Goal: Information Seeking & Learning: Learn about a topic

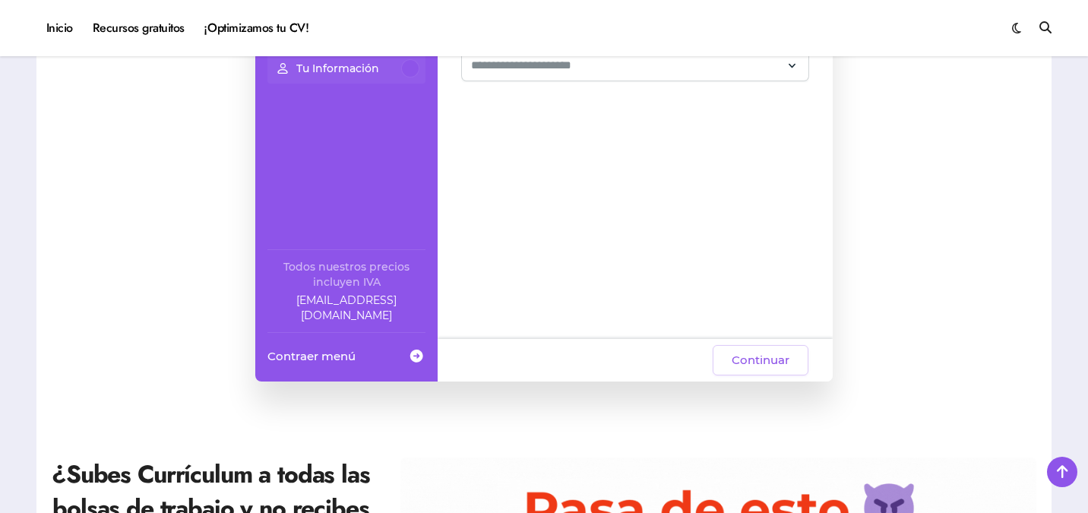
scroll to position [553, 0]
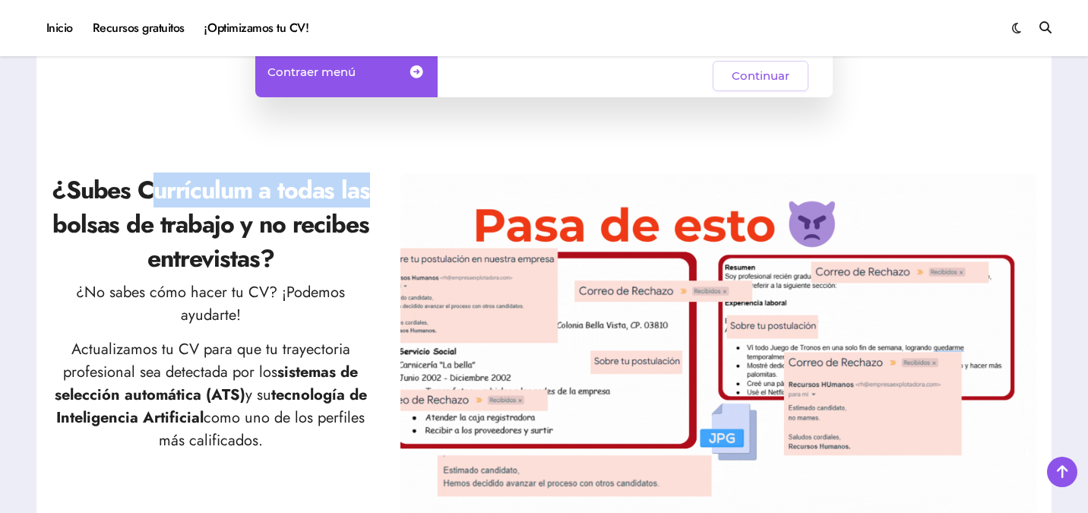
drag, startPoint x: 182, startPoint y: 194, endPoint x: 394, endPoint y: 201, distance: 212.1
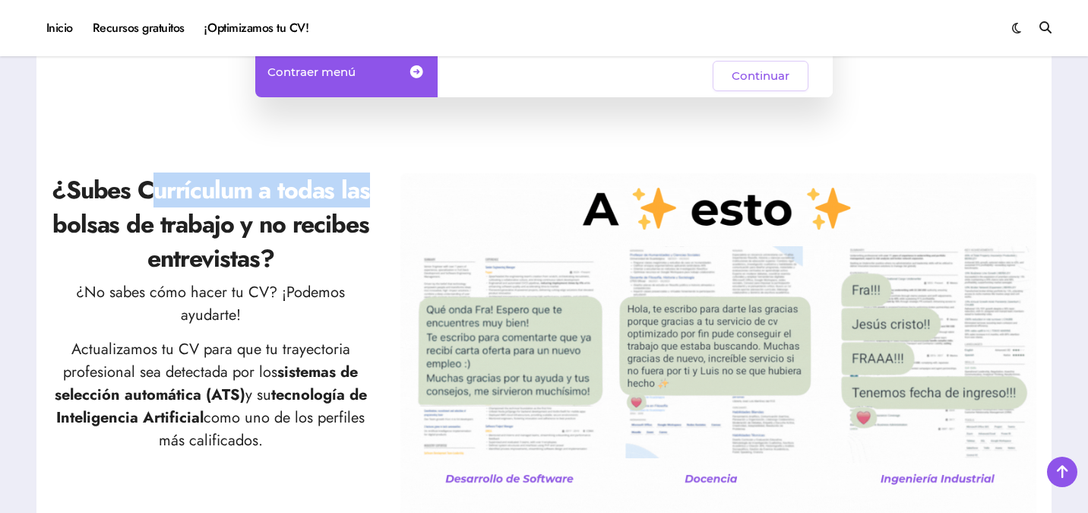
click at [377, 197] on div "¿Subes Currículum a todas las bolsas de trabajo y no recibes entrevistas? ¿No s…" at bounding box center [544, 359] width 984 height 373
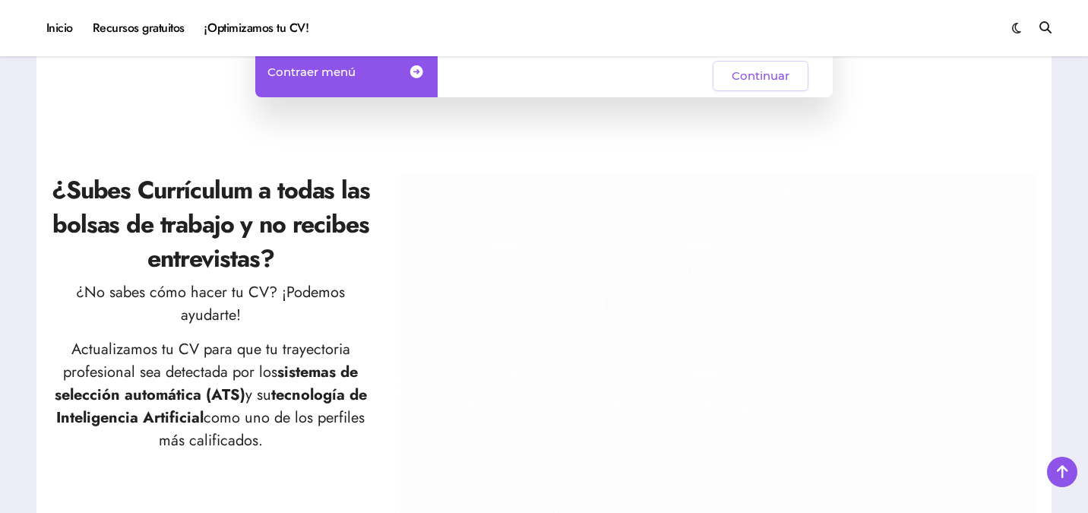
click at [394, 201] on div "¿Subes Currículum a todas las bolsas de trabajo y no recibes entrevistas? ¿No s…" at bounding box center [544, 359] width 984 height 373
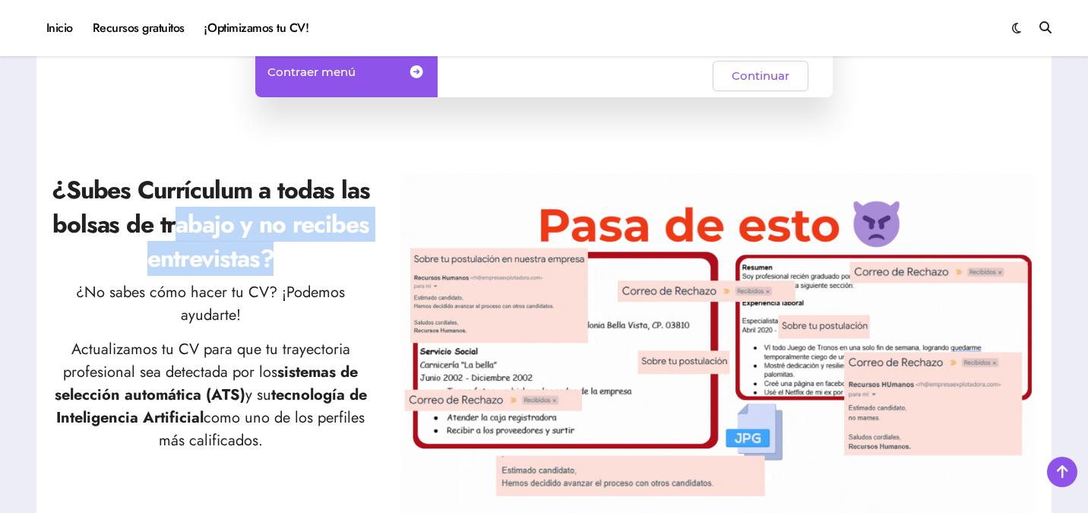
drag, startPoint x: 182, startPoint y: 231, endPoint x: 312, endPoint y: 266, distance: 135.3
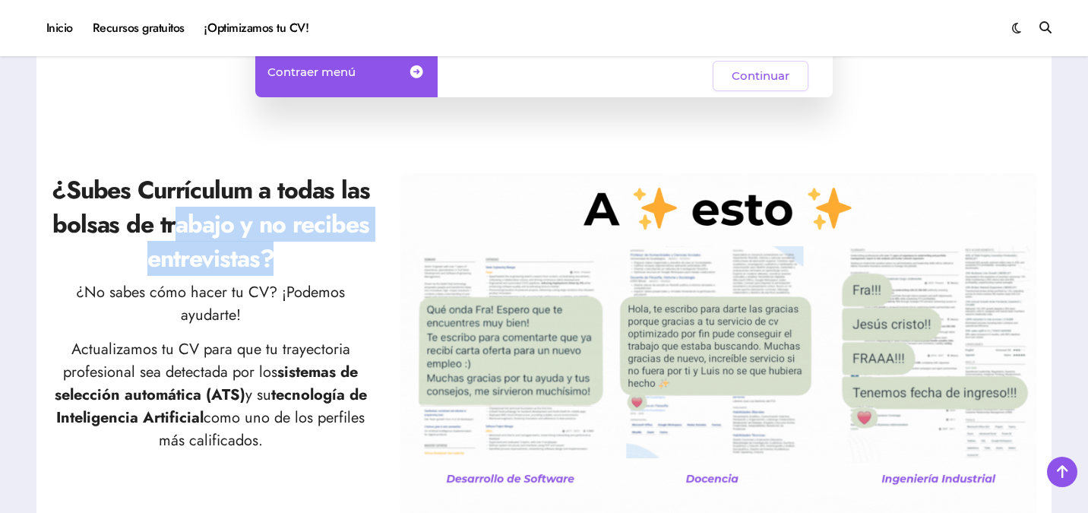
click at [312, 266] on h2 "¿Subes Currículum a todas las bolsas de trabajo y no recibes entrevistas?" at bounding box center [211, 224] width 318 height 102
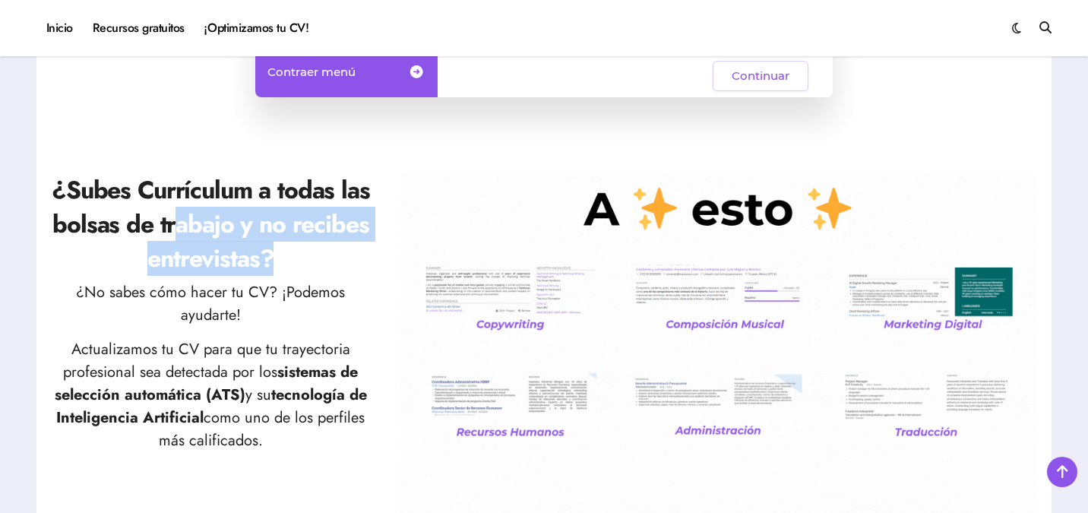
click at [349, 267] on h2 "¿Subes Currículum a todas las bolsas de trabajo y no recibes entrevistas?" at bounding box center [211, 224] width 318 height 102
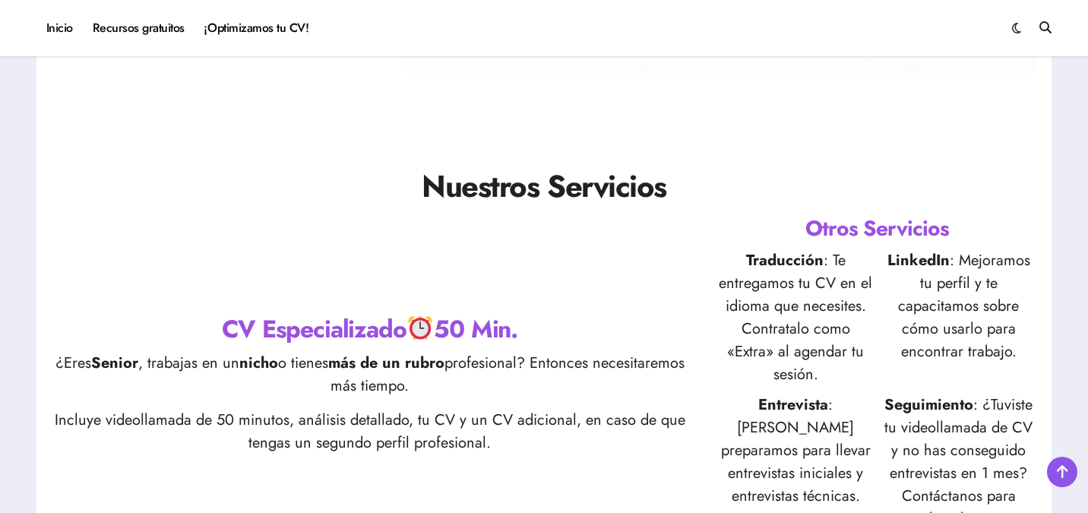
scroll to position [1077, 0]
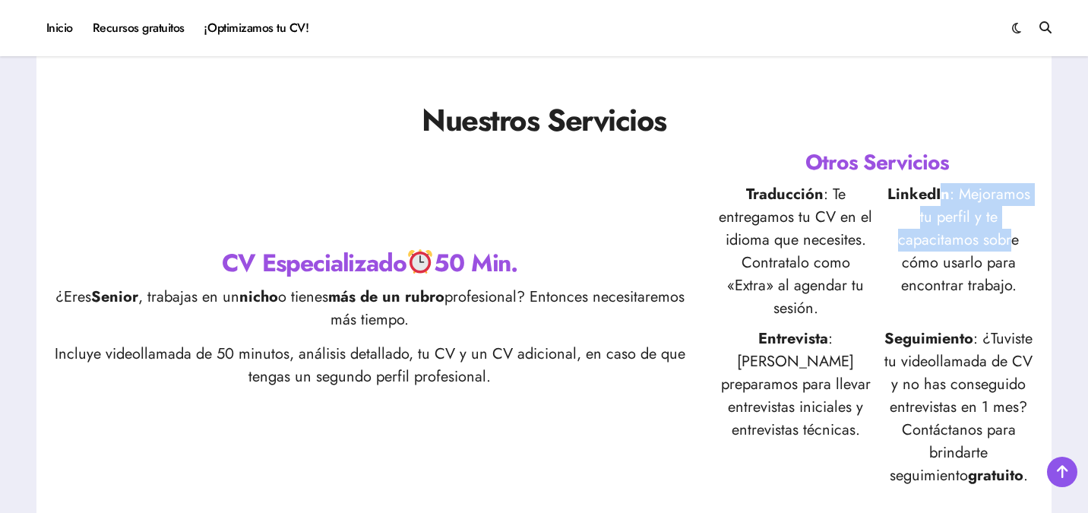
drag, startPoint x: 940, startPoint y: 196, endPoint x: 1007, endPoint y: 237, distance: 79.1
click at [1009, 235] on p "LinkedIn : Mejoramos tu perfil y te capacitamos sobre cómo usarlo para encontra…" at bounding box center [958, 251] width 155 height 137
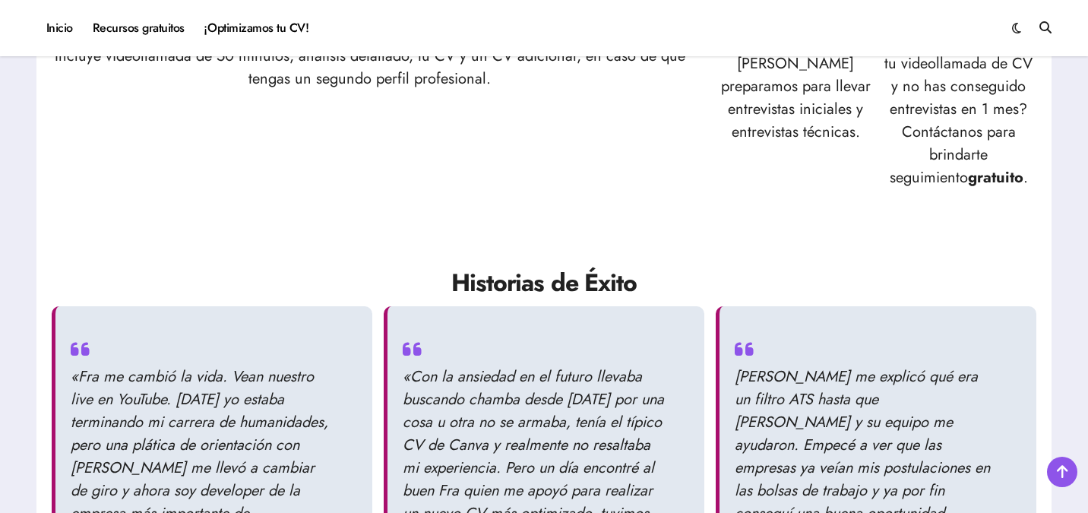
scroll to position [1143, 0]
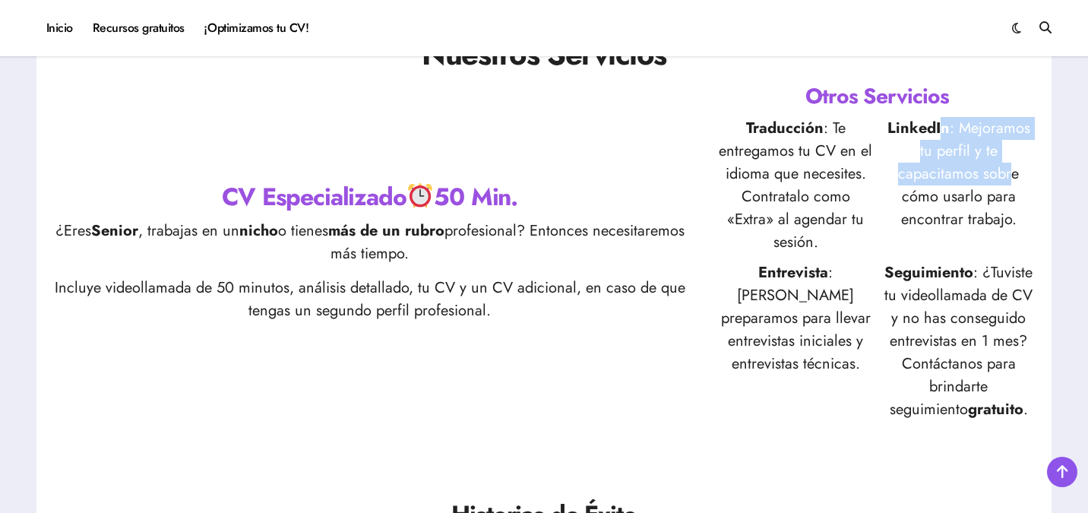
click at [951, 179] on p "LinkedIn : Mejoramos tu perfil y te capacitamos sobre cómo usarlo para encontra…" at bounding box center [958, 185] width 155 height 137
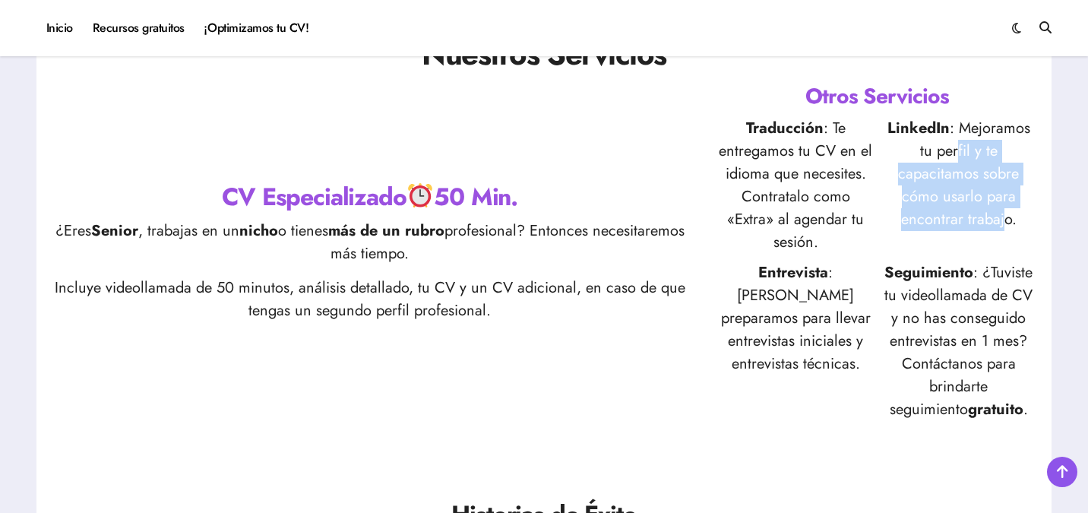
drag, startPoint x: 969, startPoint y: 143, endPoint x: 1013, endPoint y: 213, distance: 83.7
click at [1013, 213] on p "LinkedIn : Mejoramos tu perfil y te capacitamos sobre cómo usarlo para encontra…" at bounding box center [958, 185] width 155 height 137
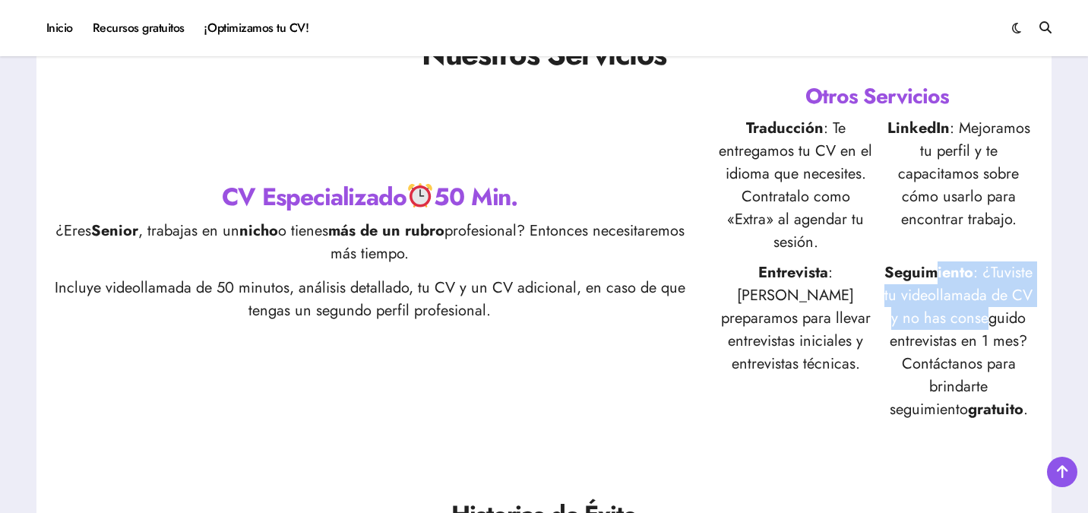
drag, startPoint x: 940, startPoint y: 271, endPoint x: 989, endPoint y: 321, distance: 69.8
click at [987, 322] on p "Seguimiento : ¿Tuviste tu videollamada de CV y no has conseguido entrevistas en…" at bounding box center [958, 341] width 155 height 160
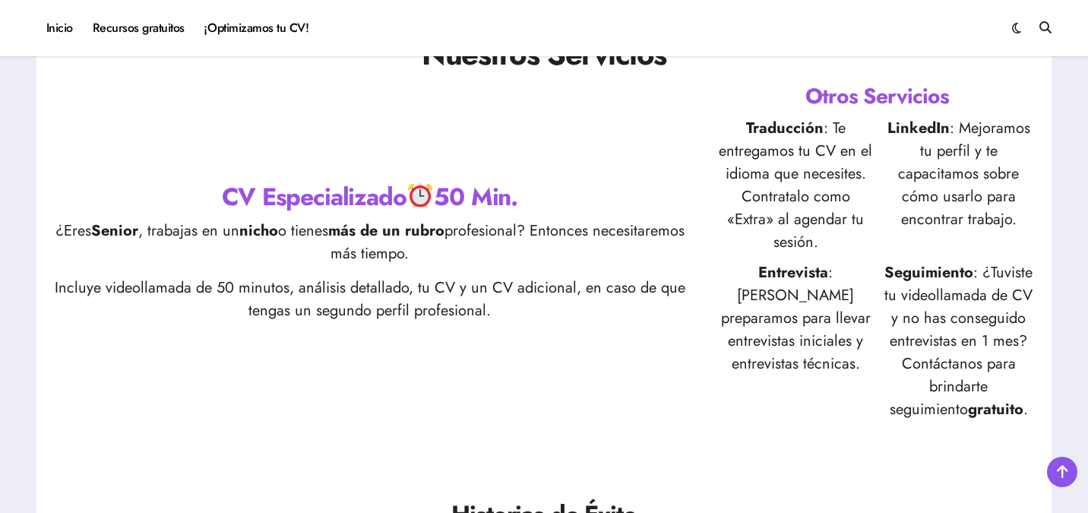
click at [1016, 318] on p "Seguimiento : ¿Tuviste tu videollamada de CV y no has conseguido entrevistas en…" at bounding box center [958, 341] width 155 height 160
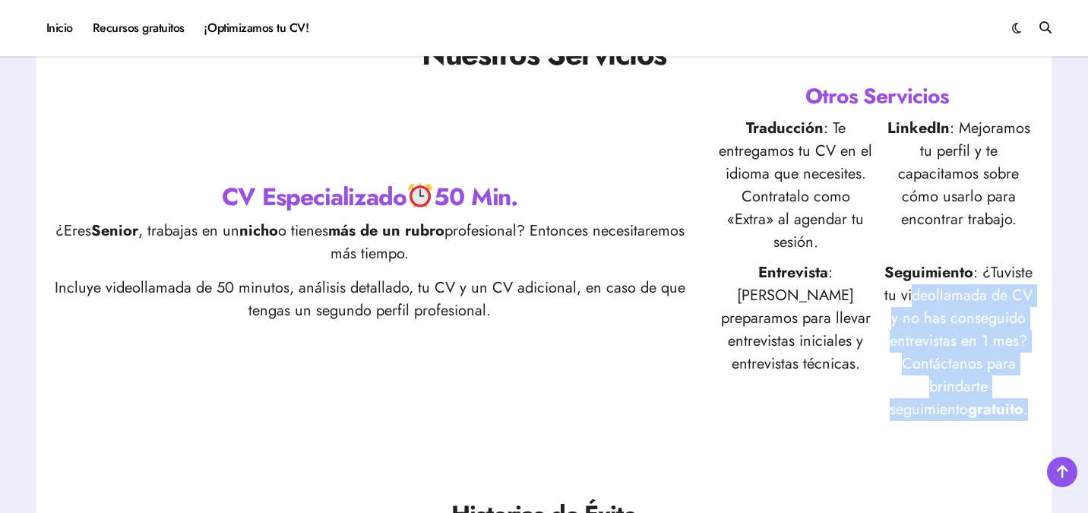
drag, startPoint x: 912, startPoint y: 293, endPoint x: 1003, endPoint y: 407, distance: 145.9
click at [1003, 407] on p "Seguimiento : ¿Tuviste tu videollamada de CV y no has conseguido entrevistas en…" at bounding box center [958, 341] width 155 height 160
click at [1004, 407] on p "Seguimiento : ¿Tuviste tu videollamada de CV y no has conseguido entrevistas en…" at bounding box center [958, 341] width 155 height 160
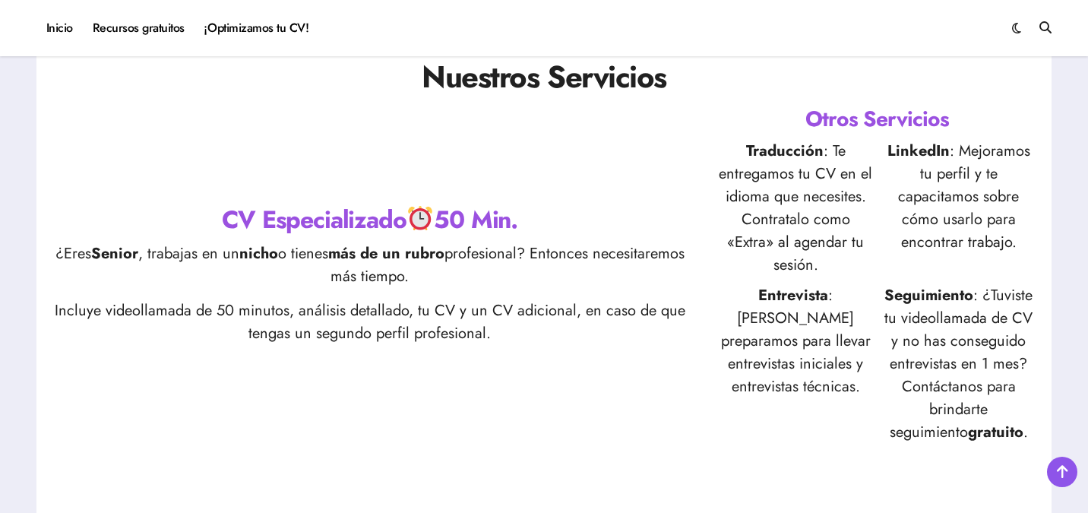
scroll to position [1042, 0]
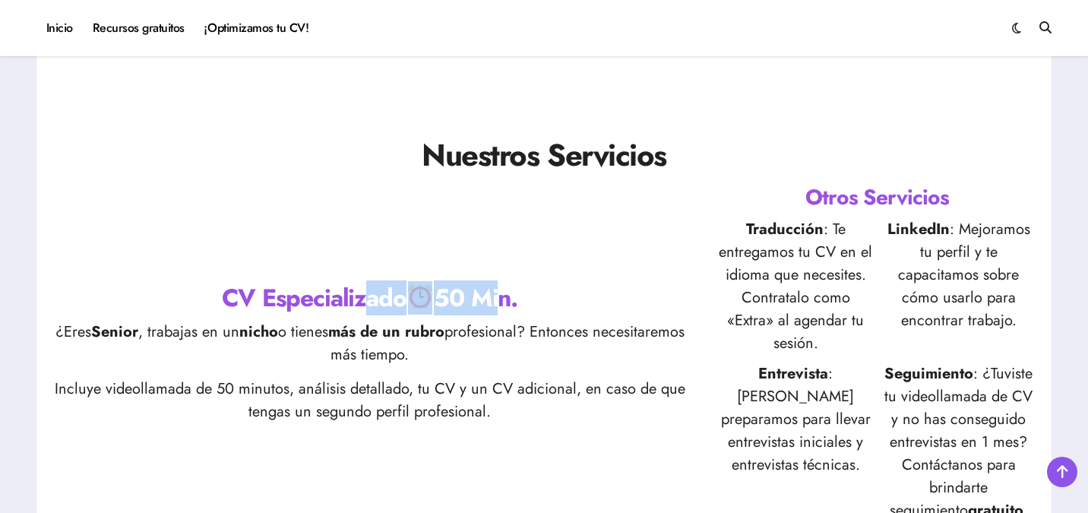
drag, startPoint x: 359, startPoint y: 294, endPoint x: 529, endPoint y: 319, distance: 172.0
click at [491, 311] on h2 "CV Especializado 50 Min." at bounding box center [370, 298] width 636 height 34
click at [550, 322] on p "¿Eres Senior , trabajas en un nicho o tienes más de un rubro profesional? Enton…" at bounding box center [370, 344] width 636 height 46
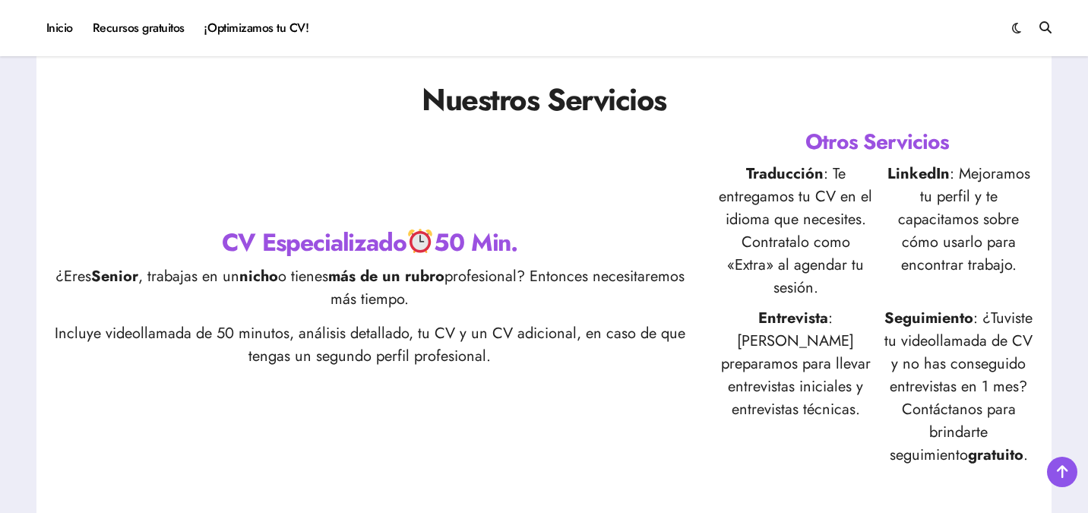
scroll to position [1099, 0]
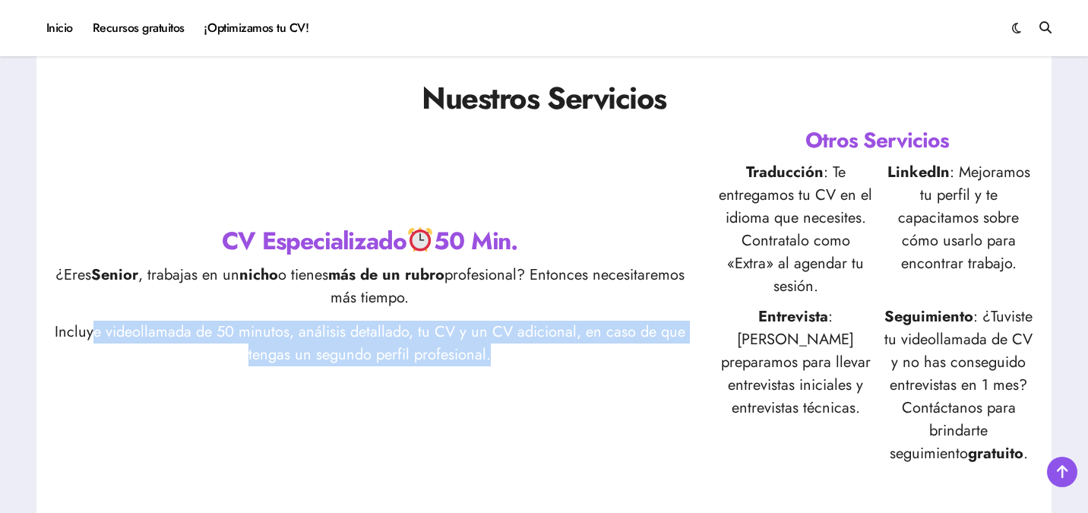
drag, startPoint x: 98, startPoint y: 330, endPoint x: 674, endPoint y: 344, distance: 576.0
click at [674, 344] on p "Incluye videollamada de 50 minutos, análisis detallado, tu CV y un CV adicional…" at bounding box center [370, 344] width 636 height 46
click at [601, 356] on p "Incluye videollamada de 50 minutos, análisis detallado, tu CV y un CV adicional…" at bounding box center [370, 344] width 636 height 46
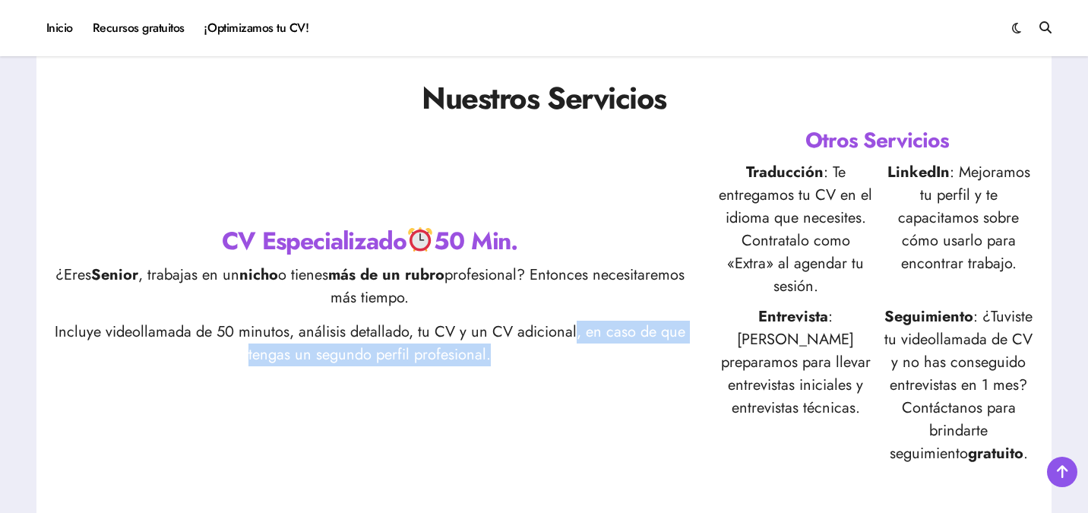
drag, startPoint x: 574, startPoint y: 333, endPoint x: 655, endPoint y: 357, distance: 84.6
click at [655, 357] on p "Incluye videollamada de 50 minutos, análisis detallado, tu CV y un CV adicional…" at bounding box center [370, 344] width 636 height 46
click at [629, 369] on div "CV Especializado 50 Min. ¿Eres Senior , trabajas en un nicho o tienes más de un…" at bounding box center [370, 296] width 636 height 166
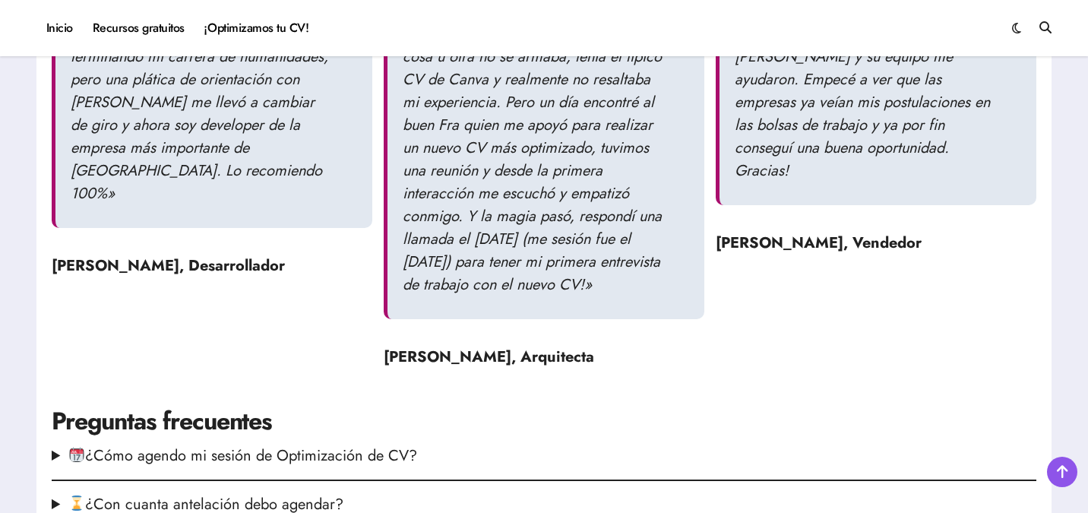
scroll to position [1741, 0]
click at [219, 254] on strong "Ima Kheri, Desarrollador" at bounding box center [168, 265] width 233 height 22
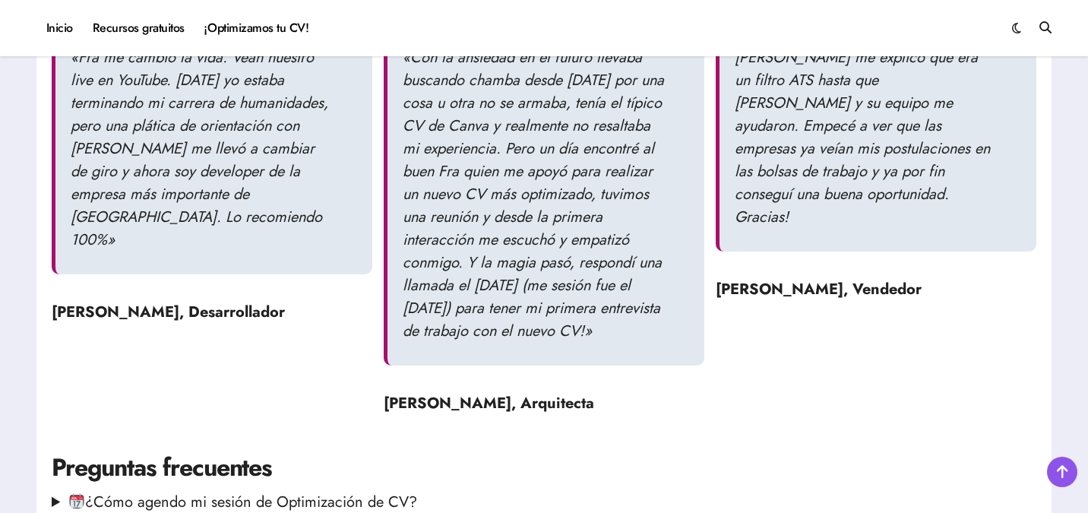
scroll to position [1627, 0]
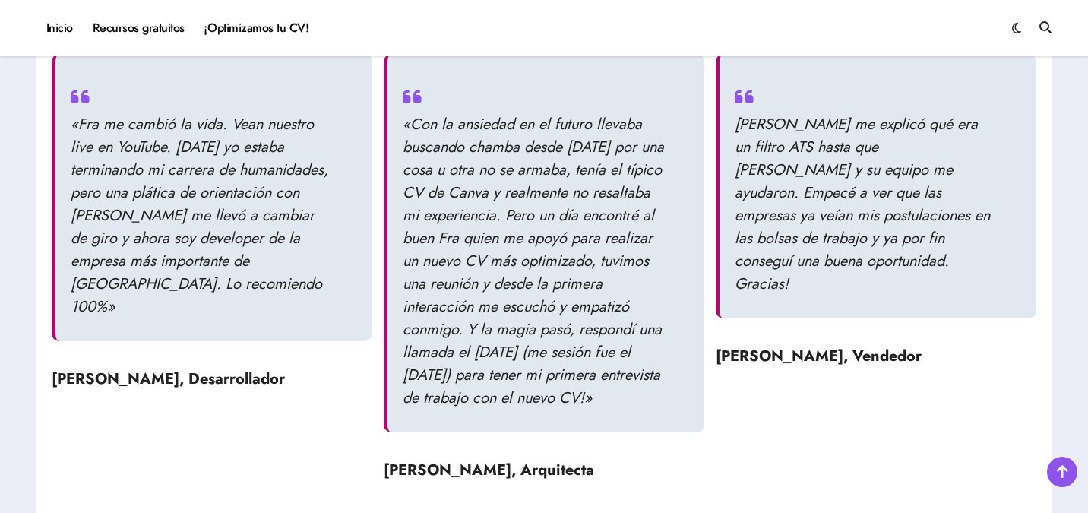
click at [315, 134] on p "«Fra me cambió la vida. Vean nuestro live en YouTube. Hace 5 años yo estaba ter…" at bounding box center [202, 215] width 262 height 205
click at [342, 156] on blockquote "«Fra me cambió la vida. Vean nuestro live en YouTube. Hace 5 años yo estaba ter…" at bounding box center [212, 197] width 321 height 287
click at [234, 150] on p "«Fra me cambió la vida. Vean nuestro live en YouTube. Hace 5 años yo estaba ter…" at bounding box center [202, 215] width 262 height 205
click at [286, 188] on p "«Fra me cambió la vida. Vean nuestro live en YouTube. Hace 5 años yo estaba ter…" at bounding box center [202, 215] width 262 height 205
click at [639, 138] on p "«Con la ansiedad en el futuro llevaba buscando chamba desde hace un año por una…" at bounding box center [534, 261] width 262 height 296
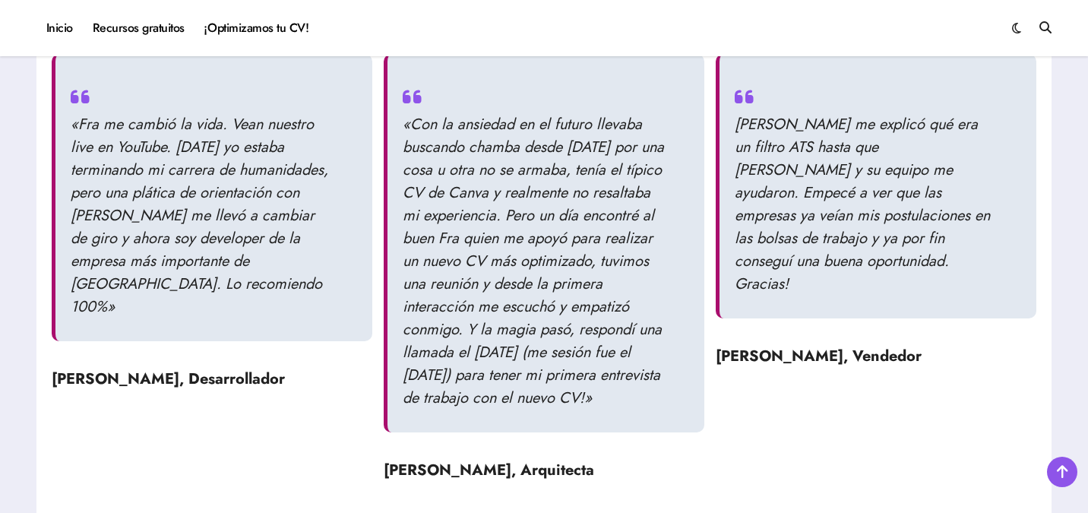
click at [590, 180] on p "«Con la ansiedad en el futuro llevaba buscando chamba desde hace un año por una…" at bounding box center [534, 261] width 262 height 296
click at [643, 202] on p "«Con la ansiedad en el futuro llevaba buscando chamba desde hace un año por una…" at bounding box center [534, 261] width 262 height 296
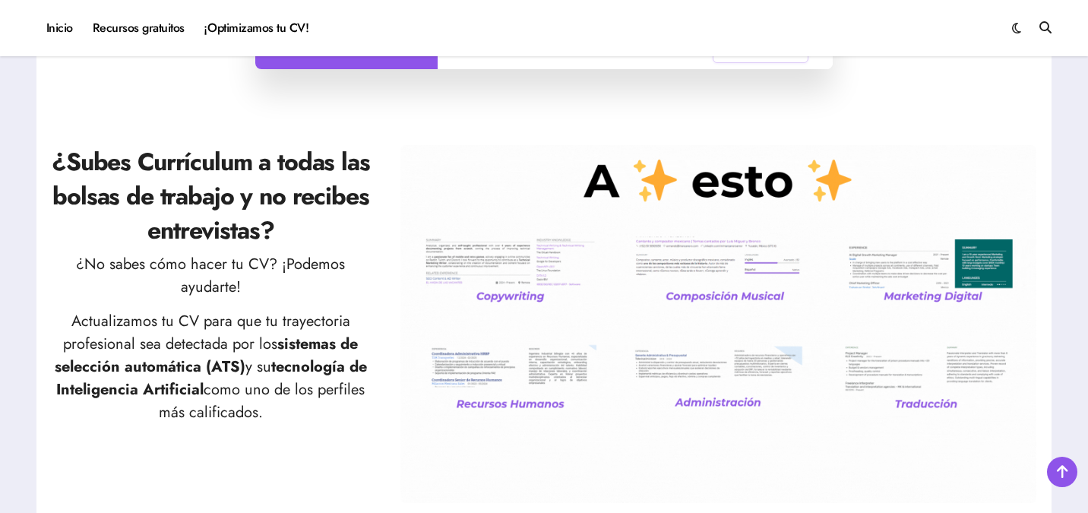
scroll to position [0, 0]
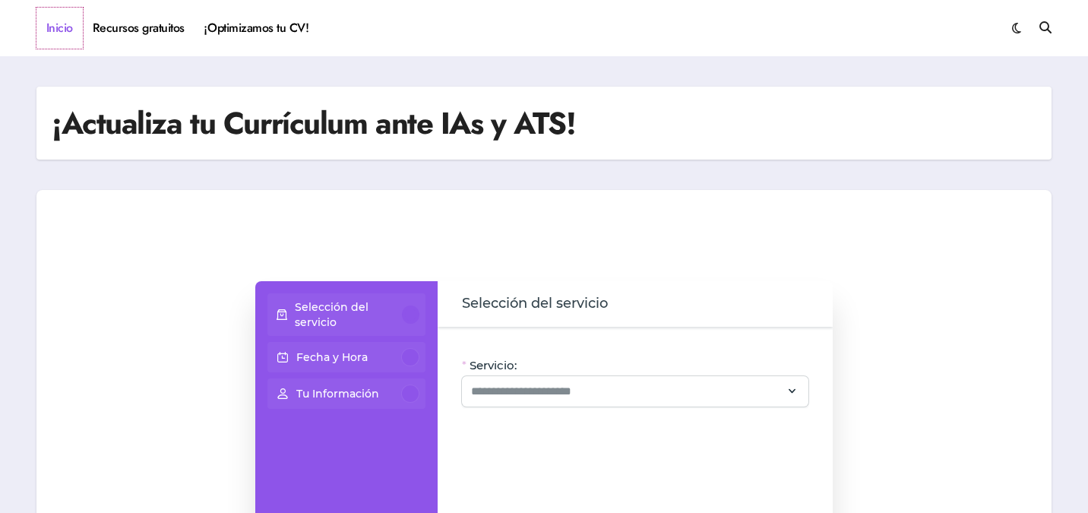
click at [56, 27] on link "Inicio" at bounding box center [59, 28] width 46 height 41
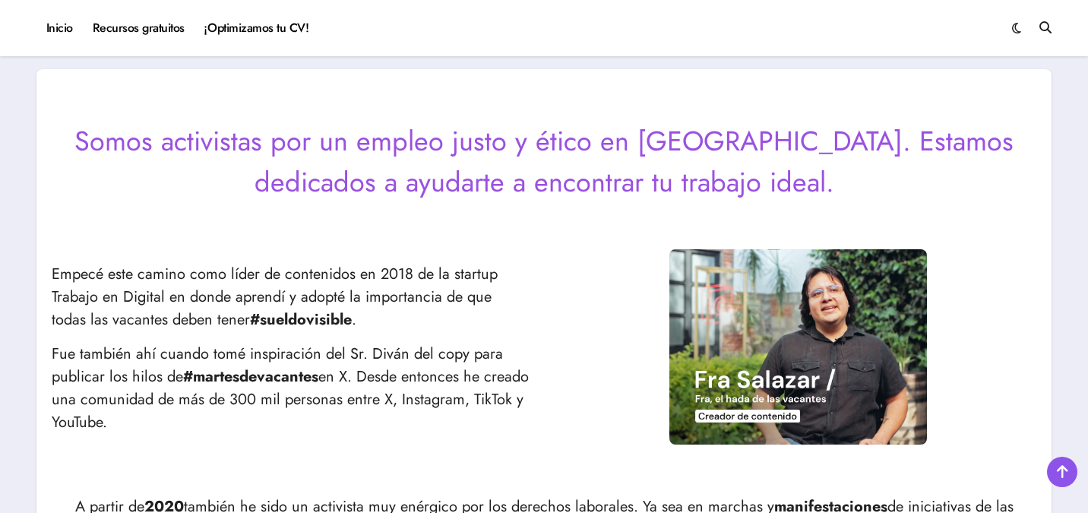
scroll to position [644, 0]
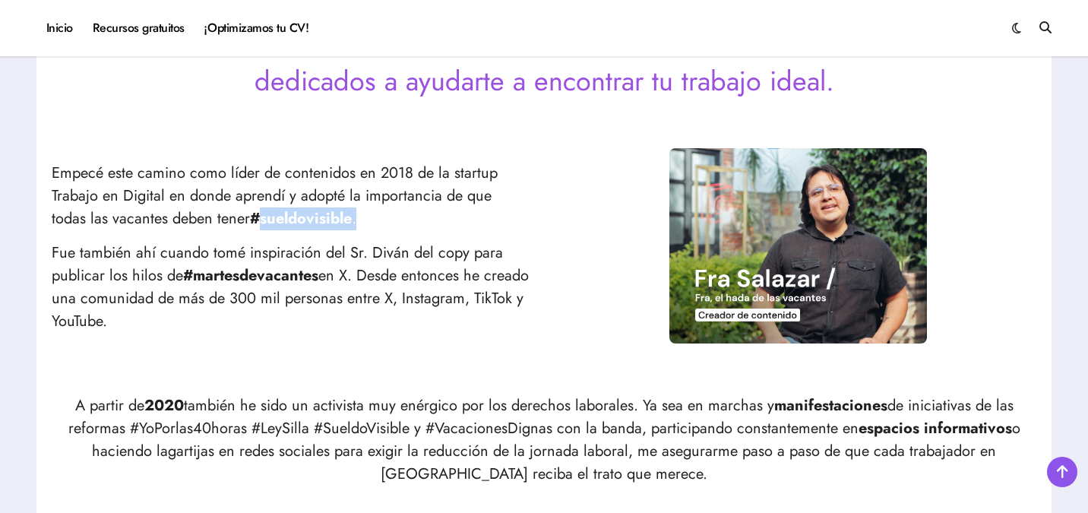
drag, startPoint x: 261, startPoint y: 218, endPoint x: 433, endPoint y: 218, distance: 172.4
click at [364, 219] on p "Empecé este camino como líder de contenidos en 2018 de la startup Trabajo en Di…" at bounding box center [290, 196] width 477 height 68
click at [437, 218] on p "Empecé este camino como líder de contenidos en 2018 de la startup Trabajo en Di…" at bounding box center [290, 196] width 477 height 68
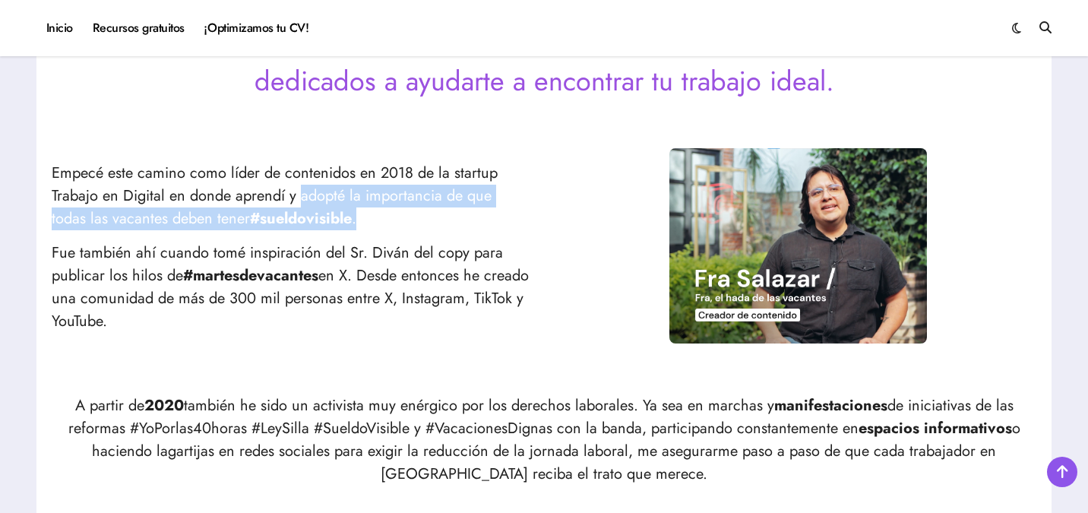
drag, startPoint x: 300, startPoint y: 198, endPoint x: 454, endPoint y: 220, distance: 155.8
click at [391, 220] on p "Empecé este camino como líder de contenidos en 2018 de la startup Trabajo en Di…" at bounding box center [290, 196] width 477 height 68
click at [460, 220] on p "Empecé este camino como líder de contenidos en 2018 de la startup Trabajo en Di…" at bounding box center [290, 196] width 477 height 68
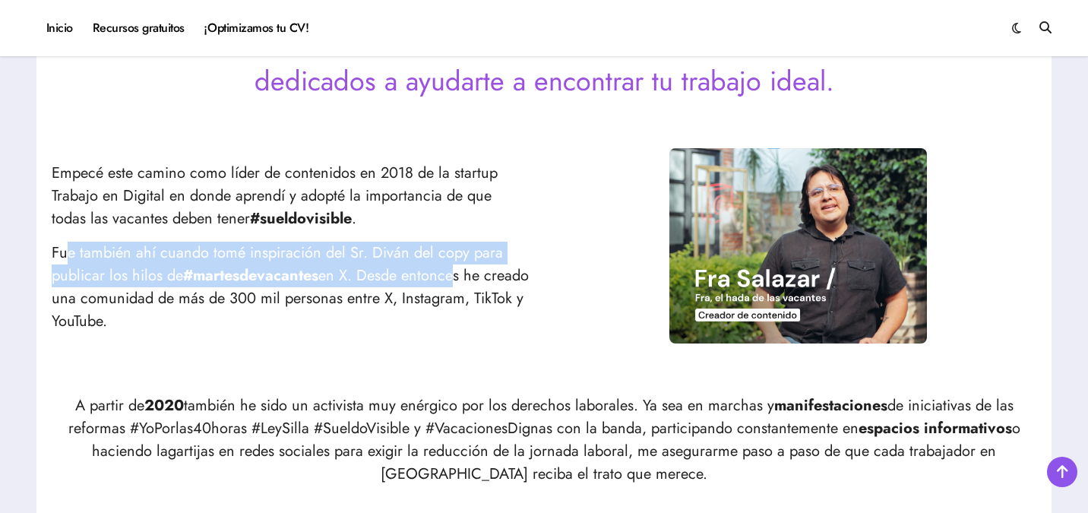
drag, startPoint x: 71, startPoint y: 254, endPoint x: 469, endPoint y: 281, distance: 399.7
click at [464, 281] on p "Fue también ahí cuando tomé inspiración del Sr. Diván del copy para publicar lo…" at bounding box center [290, 287] width 477 height 91
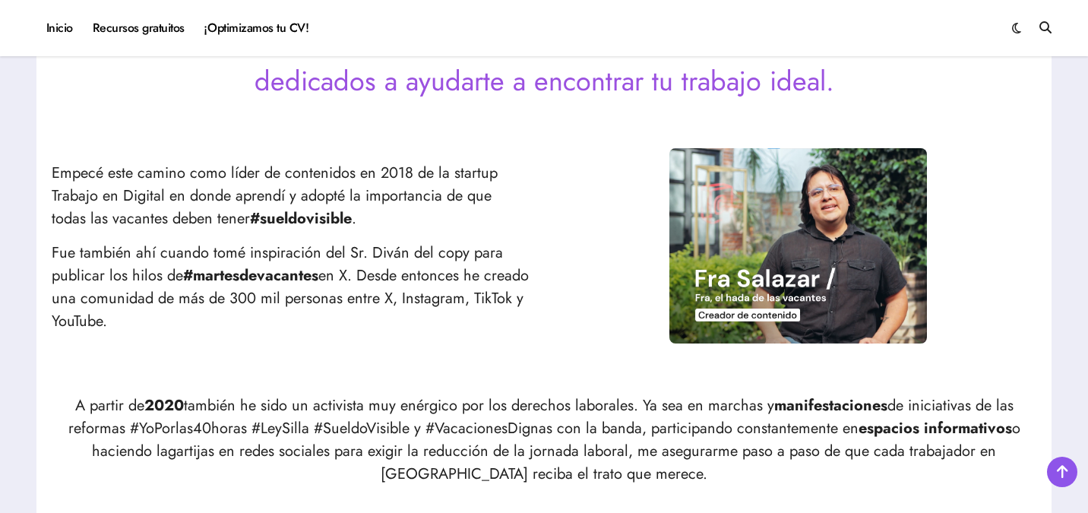
click at [497, 282] on p "Fue también ahí cuando tomé inspiración del Sr. Diván del copy para publicar lo…" at bounding box center [290, 287] width 477 height 91
drag, startPoint x: 370, startPoint y: 282, endPoint x: 497, endPoint y: 275, distance: 127.0
click at [497, 275] on p "Fue también ahí cuando tomé inspiración del Sr. Diván del copy para publicar lo…" at bounding box center [290, 287] width 477 height 91
click at [546, 278] on div "Empecé este camino como líder de contenidos en 2018 de la startup Trabajo en Di…" at bounding box center [544, 253] width 984 height 210
drag, startPoint x: 177, startPoint y: 271, endPoint x: 403, endPoint y: 326, distance: 232.9
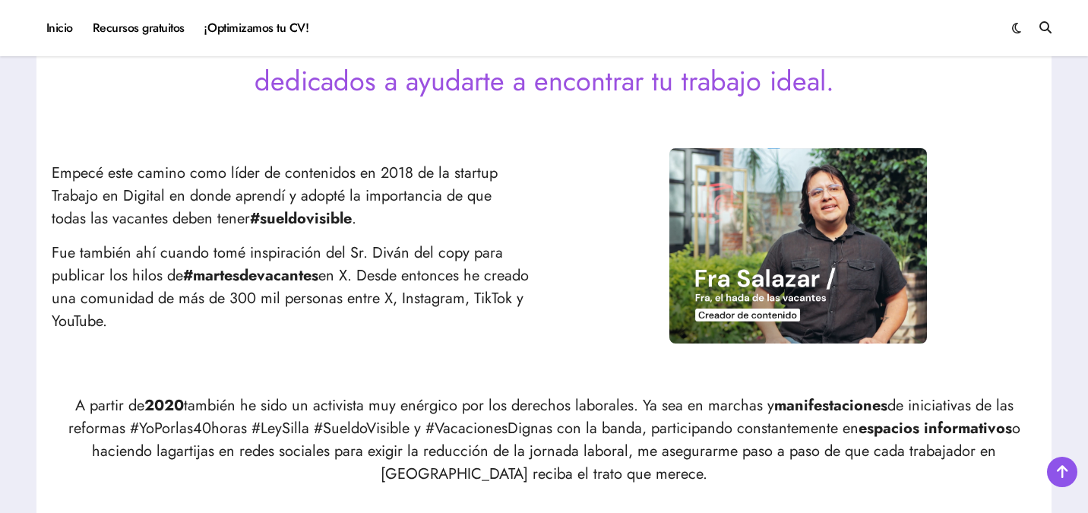
click at [393, 326] on p "Fue también ahí cuando tomé inspiración del Sr. Diván del copy para publicar lo…" at bounding box center [290, 287] width 477 height 91
click at [495, 324] on p "Fue también ahí cuando tomé inspiración del Sr. Diván del copy para publicar lo…" at bounding box center [290, 287] width 477 height 91
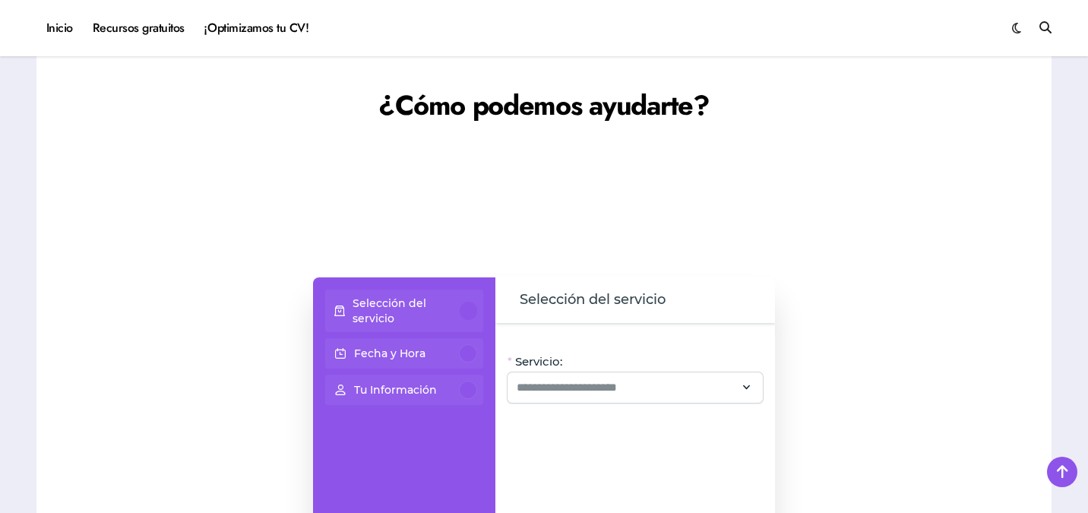
scroll to position [1185, 0]
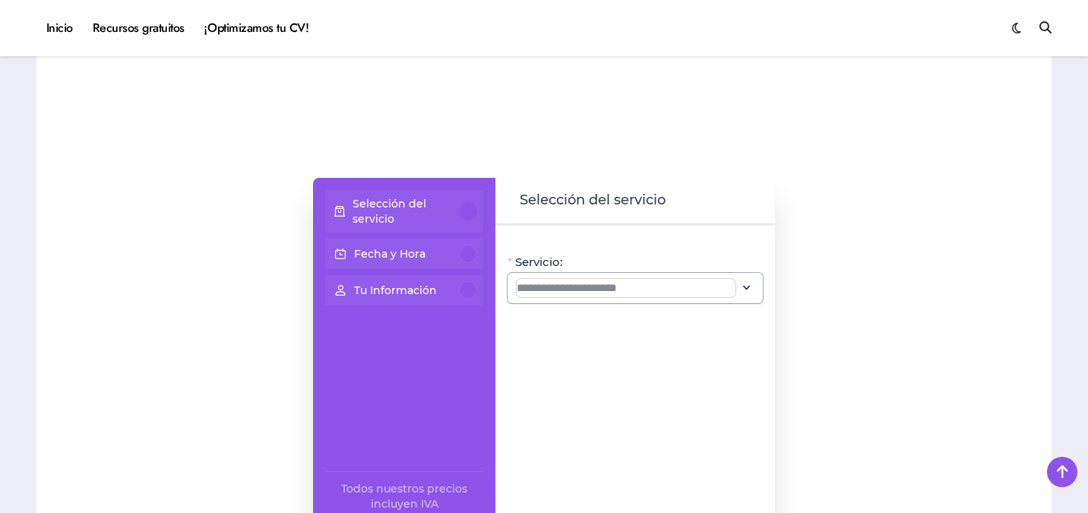
click at [605, 285] on input "Servicio:" at bounding box center [626, 288] width 219 height 18
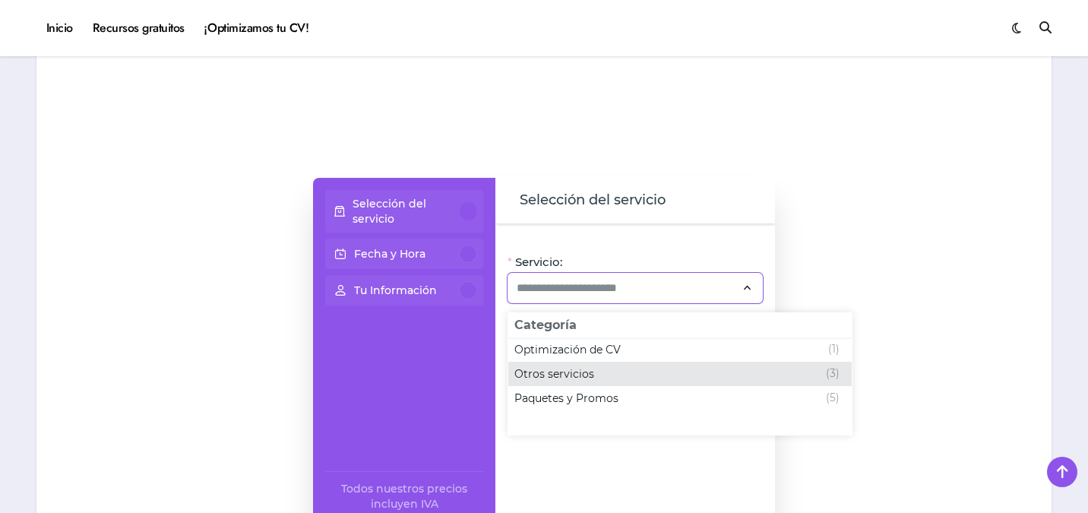
click at [602, 375] on div "Otros servicios (3)" at bounding box center [676, 374] width 325 height 18
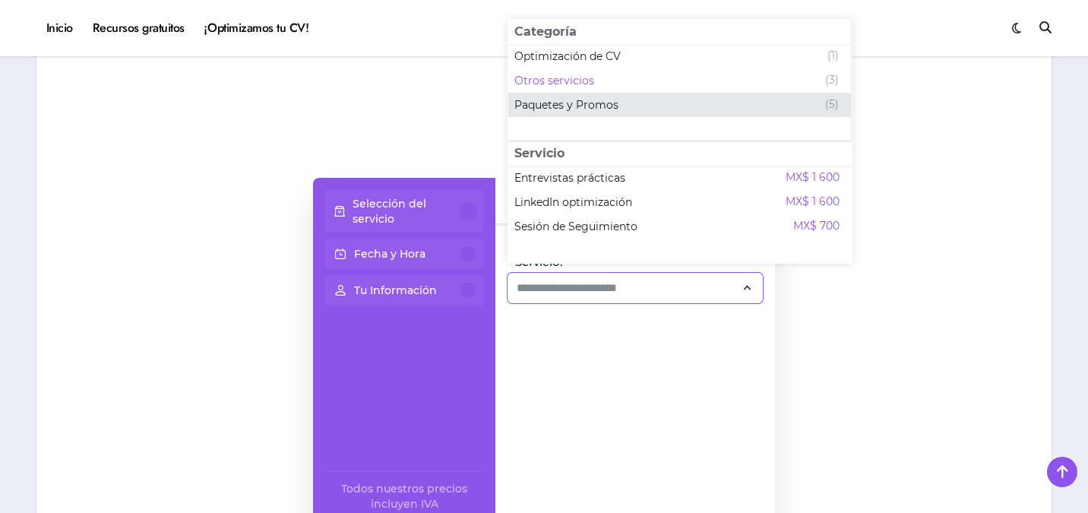
click at [605, 109] on span "Paquetes y Promos" at bounding box center [566, 104] width 104 height 15
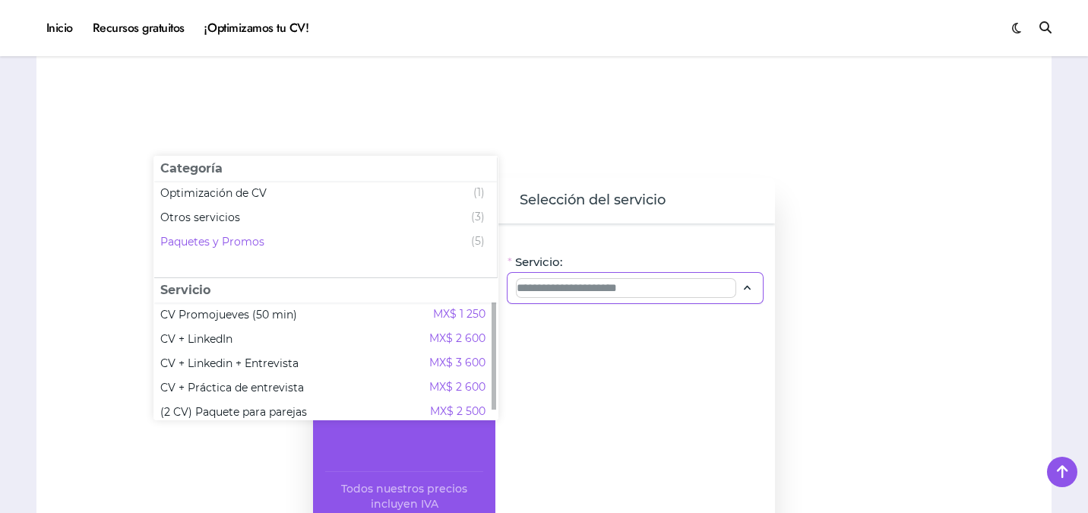
click at [551, 292] on input "Servicio:" at bounding box center [626, 288] width 219 height 18
click at [261, 199] on span "Optimización de CV" at bounding box center [213, 192] width 106 height 15
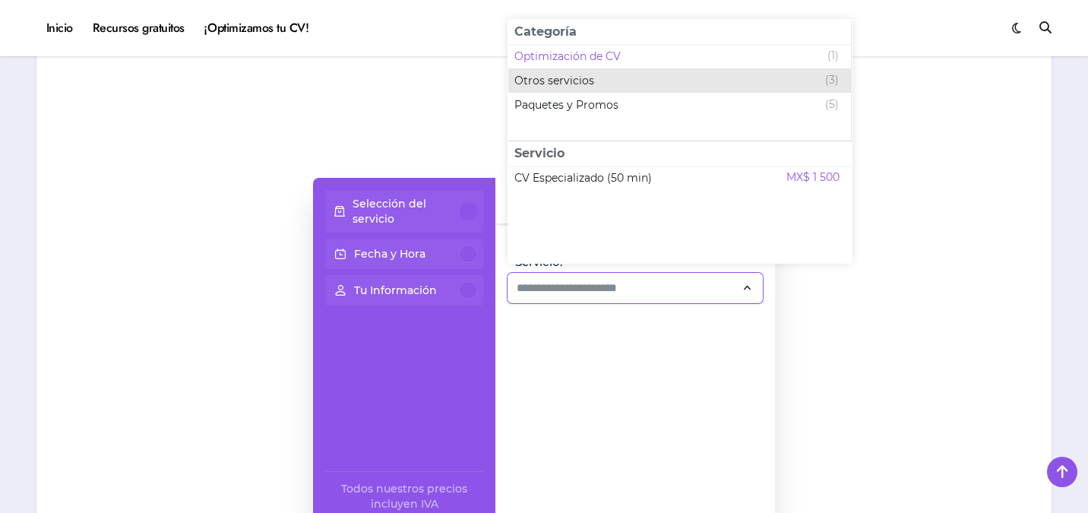
click at [624, 74] on div "Otros servicios (3)" at bounding box center [676, 80] width 324 height 18
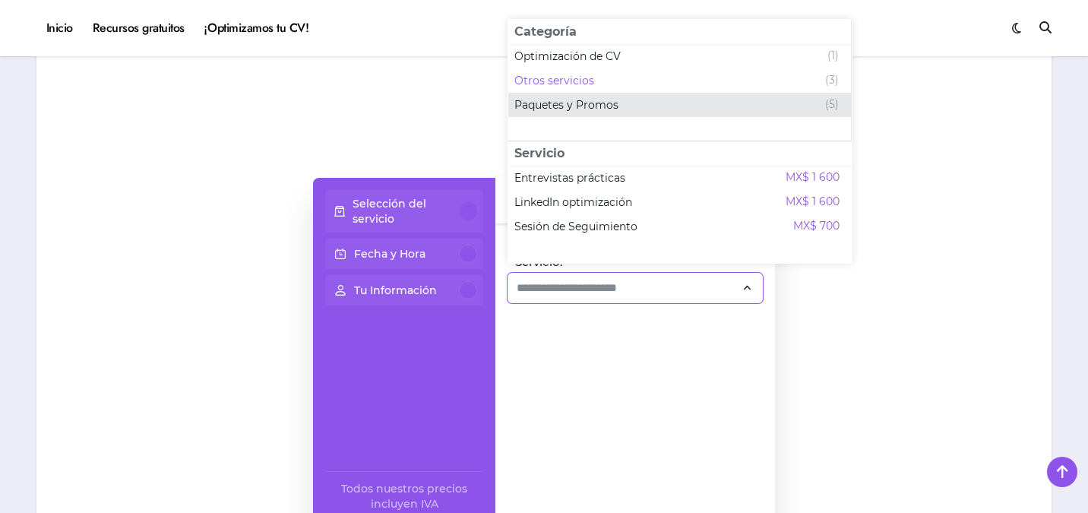
click at [640, 99] on div "Paquetes y Promos (5)" at bounding box center [676, 105] width 324 height 18
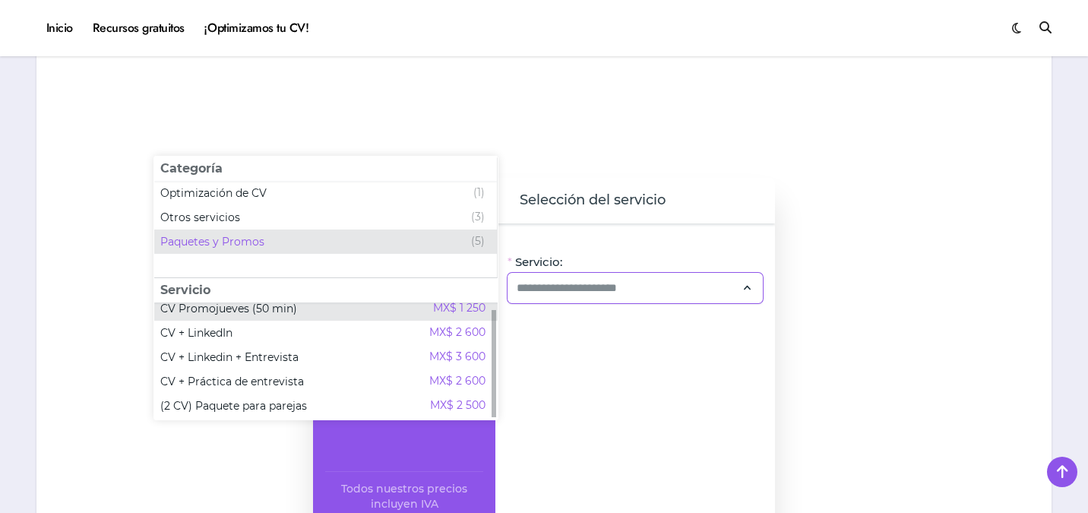
scroll to position [9, 0]
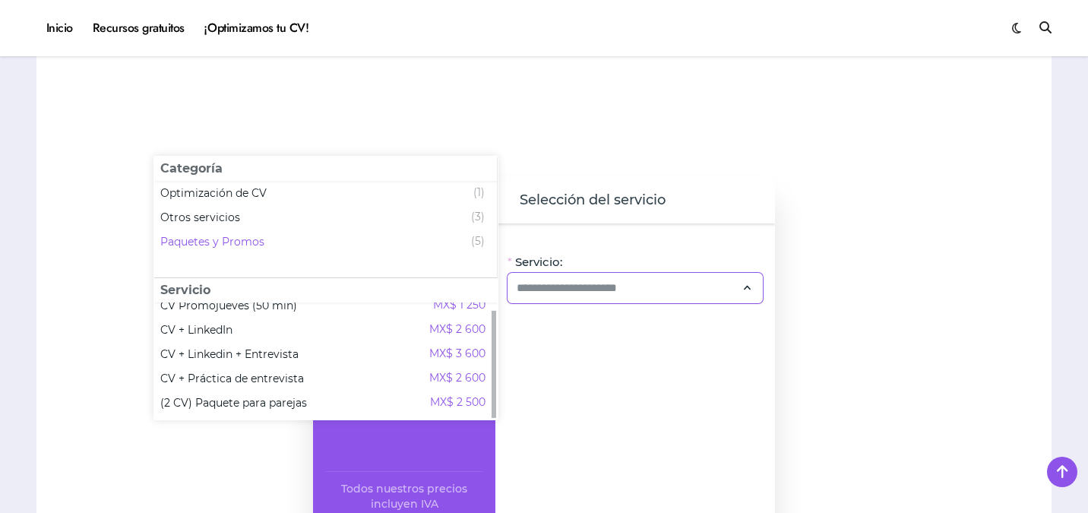
click at [103, 268] on div at bounding box center [167, 390] width 231 height 577
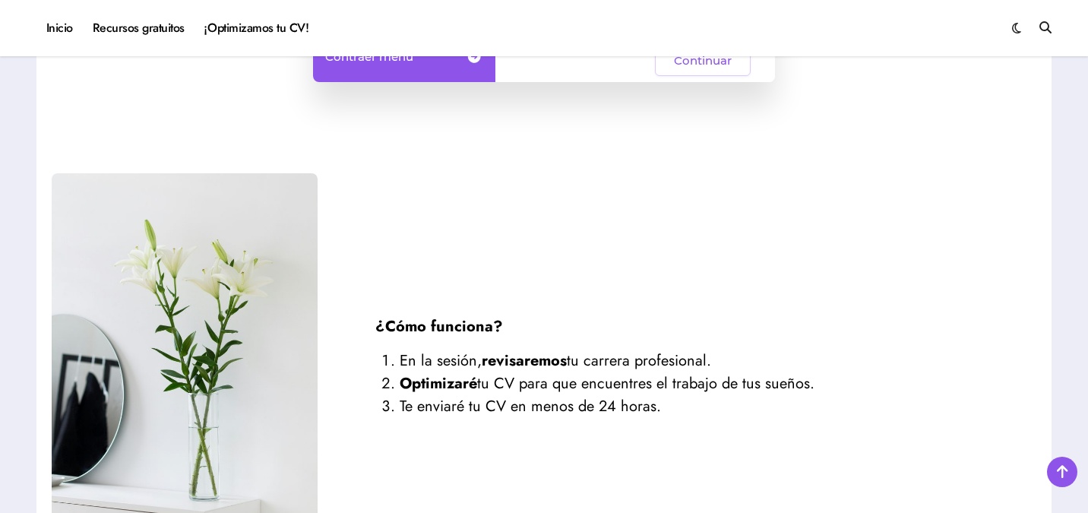
scroll to position [1869, 0]
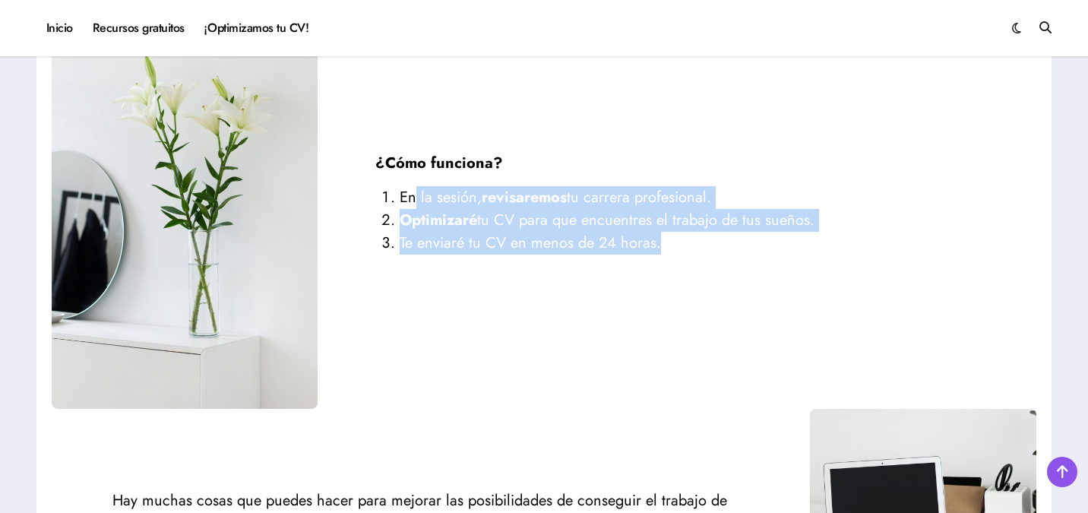
drag, startPoint x: 418, startPoint y: 195, endPoint x: 814, endPoint y: 244, distance: 398.7
click at [814, 244] on ol "En la sesión, revisaremos tu carrera profesional. Optimizaré tu CV para que enc…" at bounding box center [677, 220] width 604 height 68
drag, startPoint x: 737, startPoint y: 258, endPoint x: 585, endPoint y: 258, distance: 151.9
click at [737, 258] on div "¿Cómo funciona? En la sesión, revisaremos tu carrera profesional. Optimizaré tu…" at bounding box center [677, 209] width 719 height 115
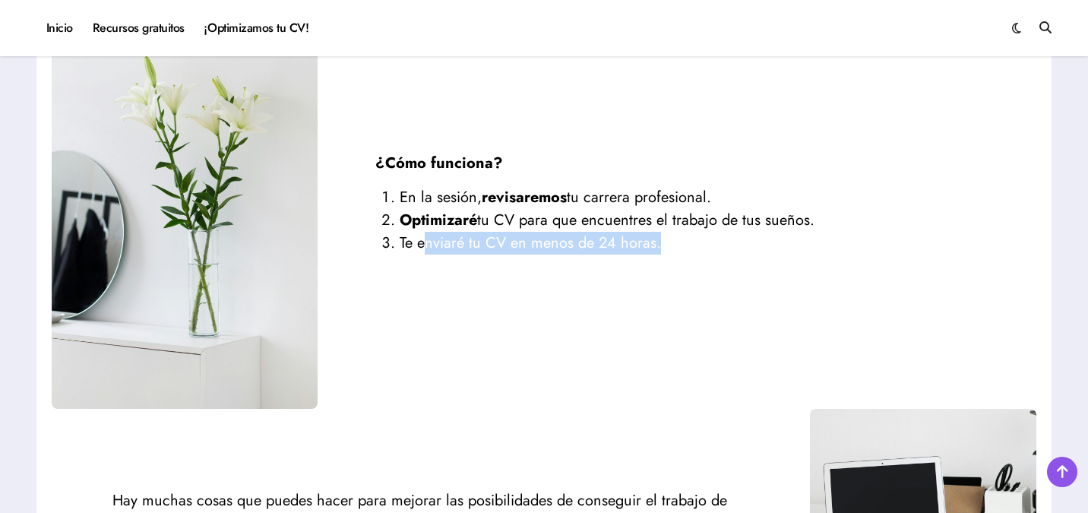
drag, startPoint x: 426, startPoint y: 239, endPoint x: 674, endPoint y: 240, distance: 247.6
click at [674, 240] on li "Te enviaré tu CV en menos de 24 horas." at bounding box center [690, 243] width 580 height 23
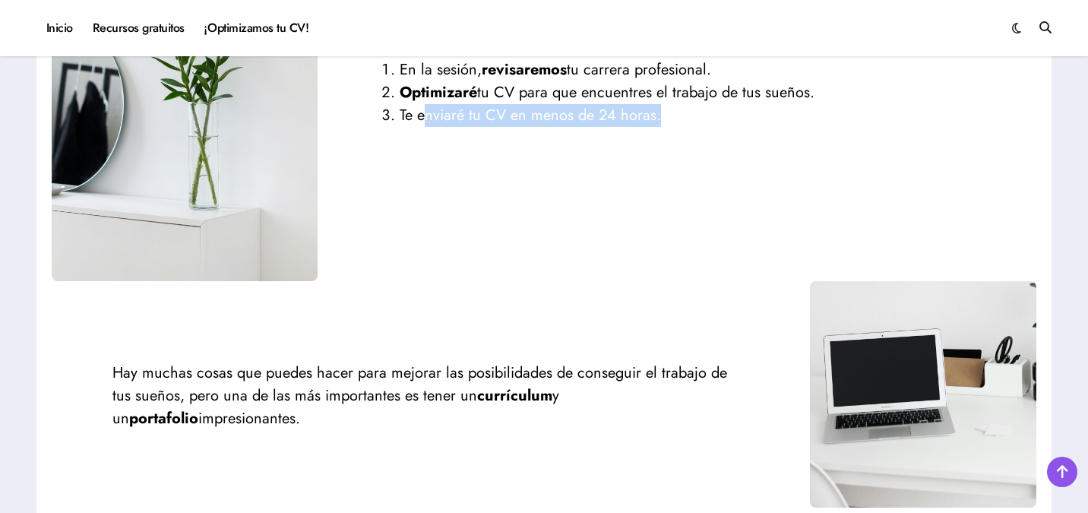
scroll to position [2144, 0]
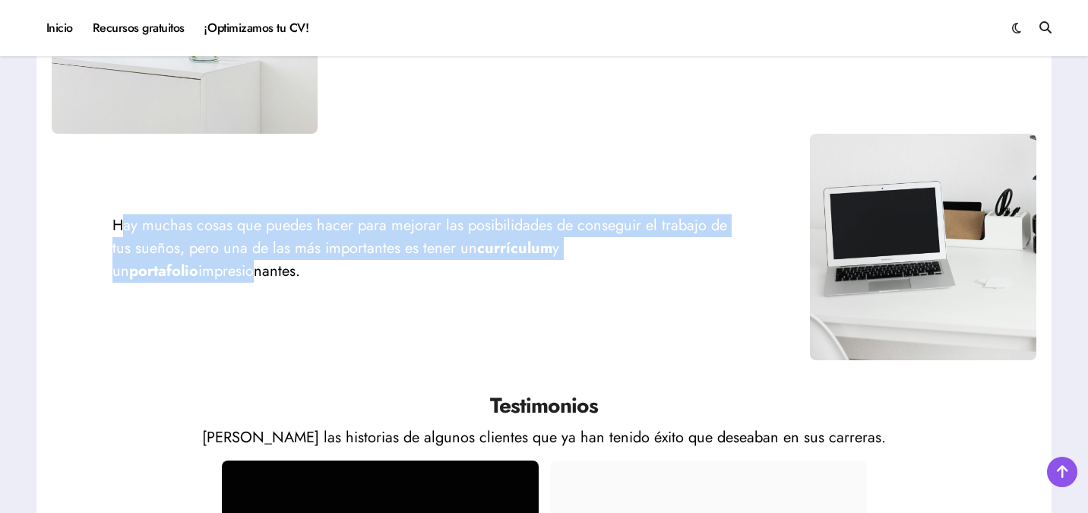
drag, startPoint x: 124, startPoint y: 239, endPoint x: 696, endPoint y: 261, distance: 572.4
click at [688, 261] on p "Hay muchas cosas que puedes hacer para mejorar las posibilidades de conseguir e…" at bounding box center [430, 248] width 637 height 68
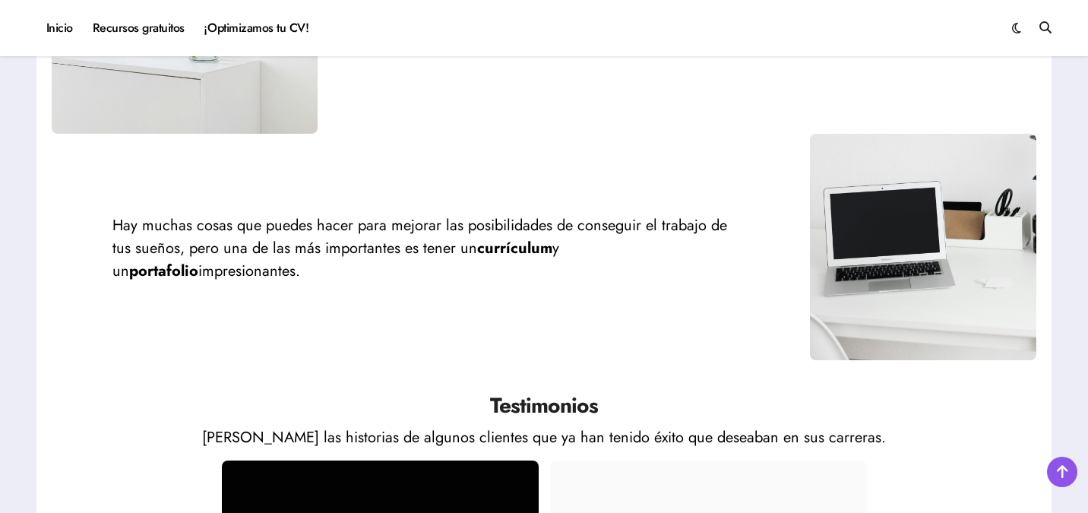
click at [722, 278] on div "Hay muchas cosas que puedes hacer para mejorar las posibilidades de conseguir e…" at bounding box center [431, 246] width 758 height 95
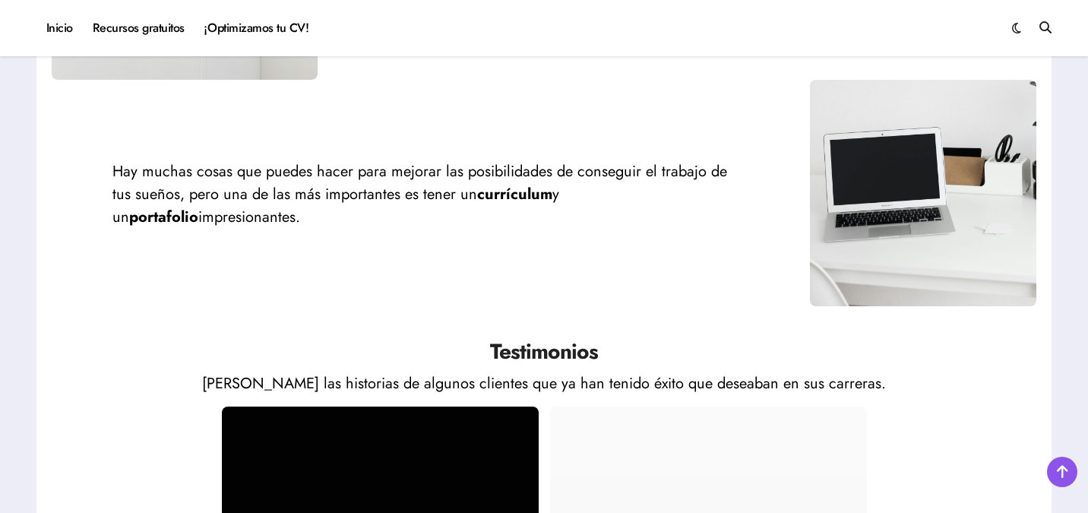
scroll to position [2264, 0]
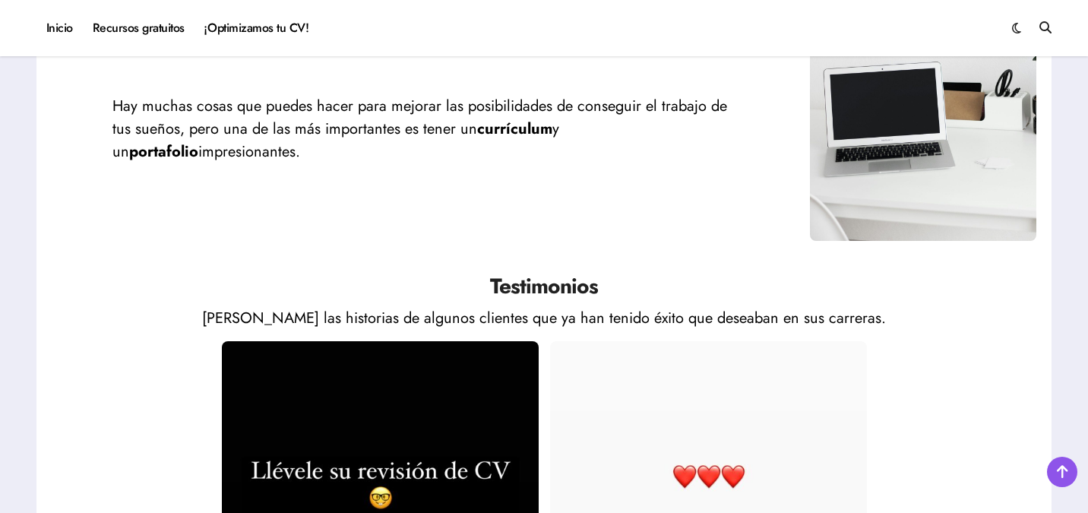
drag, startPoint x: 551, startPoint y: 139, endPoint x: 678, endPoint y: 207, distance: 144.8
click at [678, 207] on div "Hay muchas cosas que puedes hacer para mejorar las posibilidades de conseguir e…" at bounding box center [544, 127] width 984 height 226
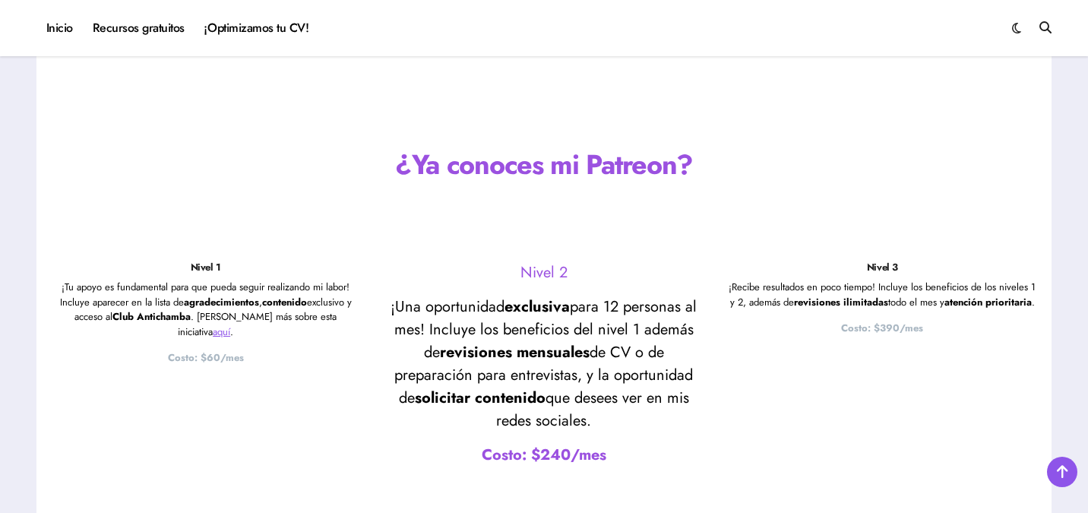
scroll to position [3199, 0]
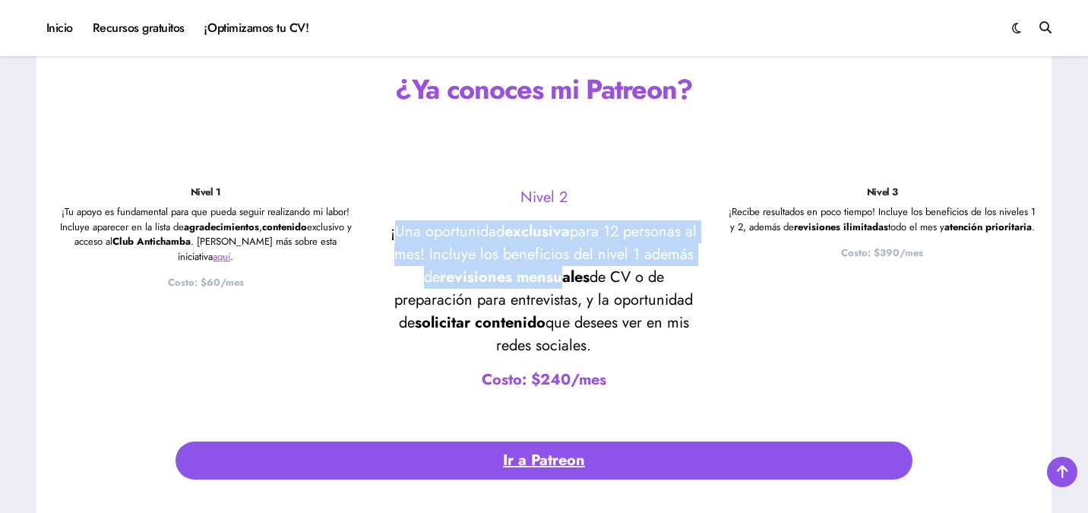
drag, startPoint x: 398, startPoint y: 235, endPoint x: 591, endPoint y: 267, distance: 195.6
click at [591, 267] on p "¡Una oportunidad exclusiva para 12 personas al mes! Incluye los beneficios del …" at bounding box center [544, 288] width 308 height 137
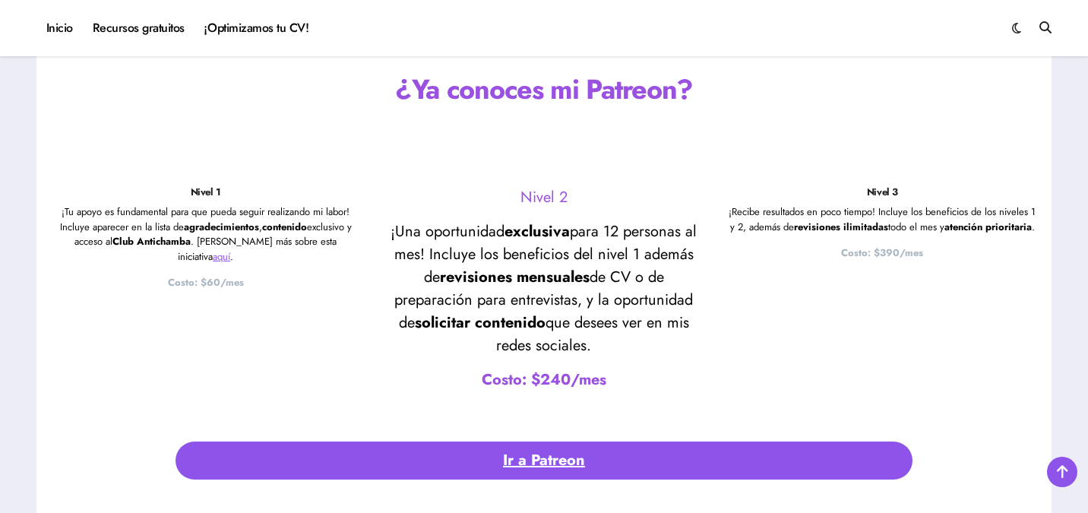
click at [297, 275] on p "Costo: $60/mes" at bounding box center [206, 282] width 308 height 15
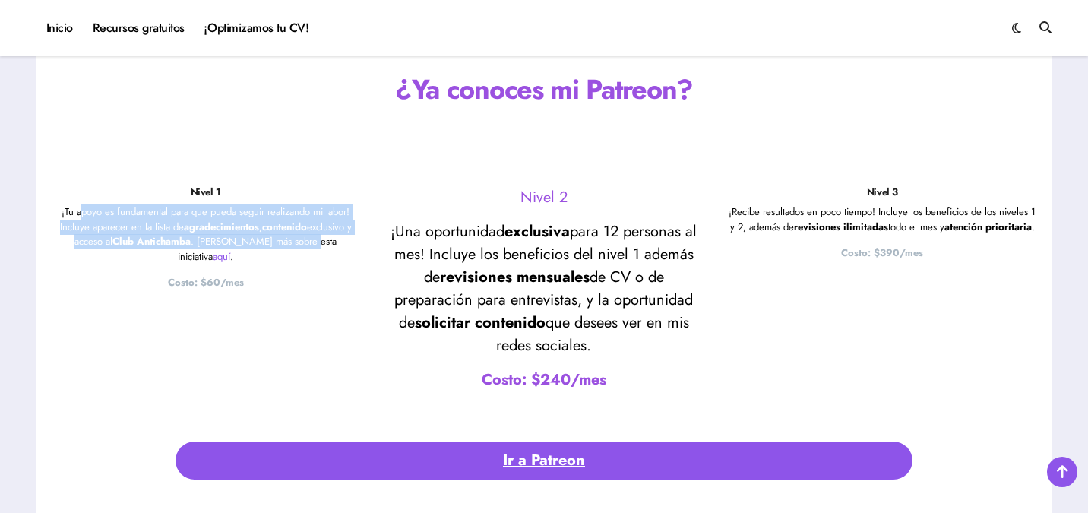
drag, startPoint x: 82, startPoint y: 211, endPoint x: 302, endPoint y: 246, distance: 222.3
click at [299, 245] on p "¡Tu apoyo es fundamental para que pueda seguir realizando mi labor! Incluye apa…" at bounding box center [206, 233] width 308 height 59
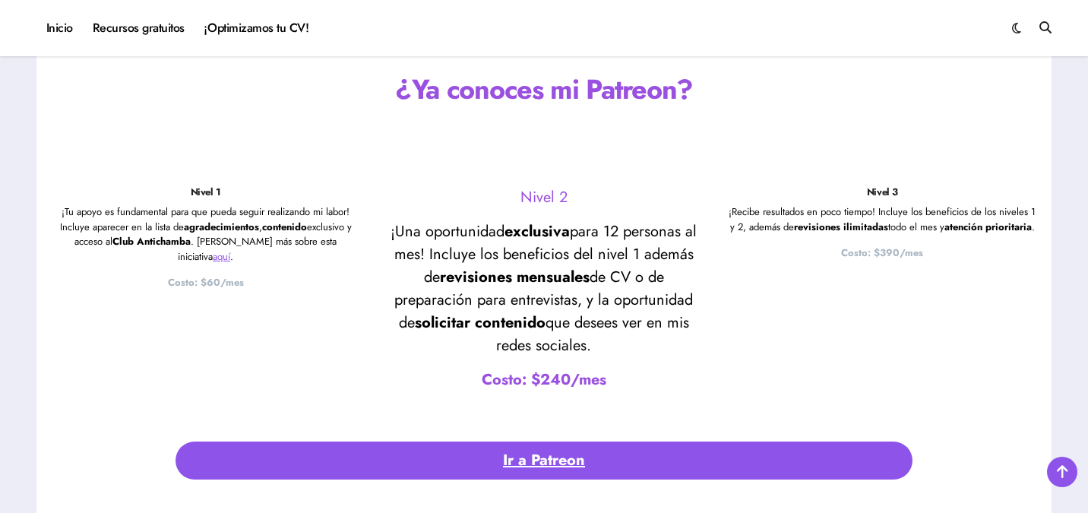
click at [356, 311] on div "Nivel 1 ¡Tu apoyo es fundamental para que pueda seguir realizando mi labor! Inc…" at bounding box center [206, 294] width 308 height 216
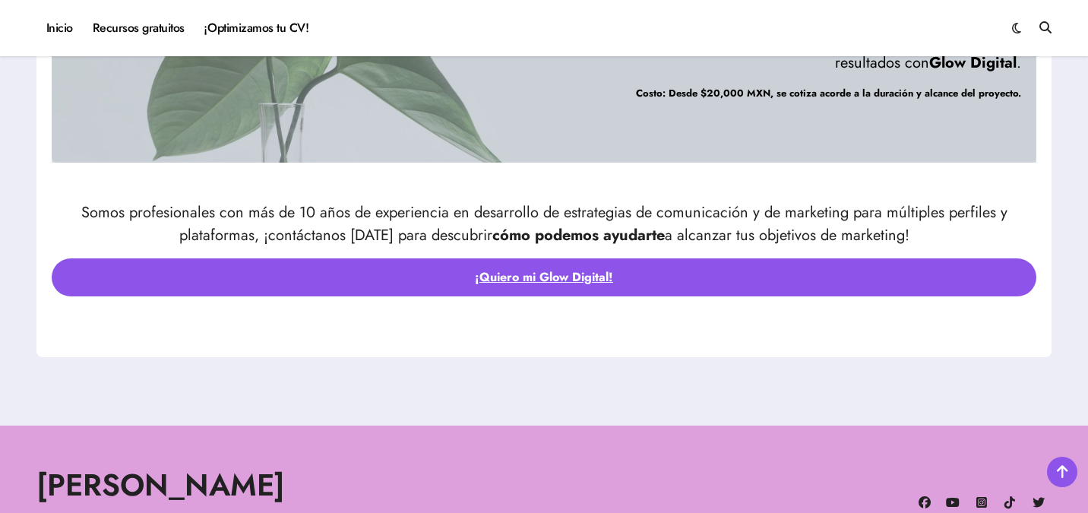
scroll to position [4970, 0]
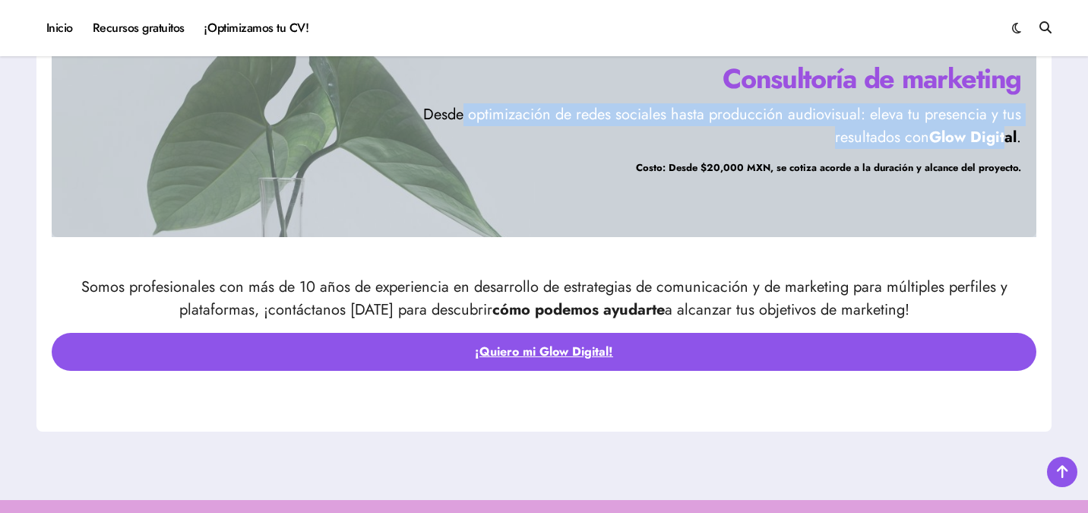
drag, startPoint x: 467, startPoint y: 112, endPoint x: 1004, endPoint y: 141, distance: 537.8
click at [1004, 141] on p "Desde optimización de redes sociales hasta producción audiovisual: eleva tu pre…" at bounding box center [713, 126] width 616 height 46
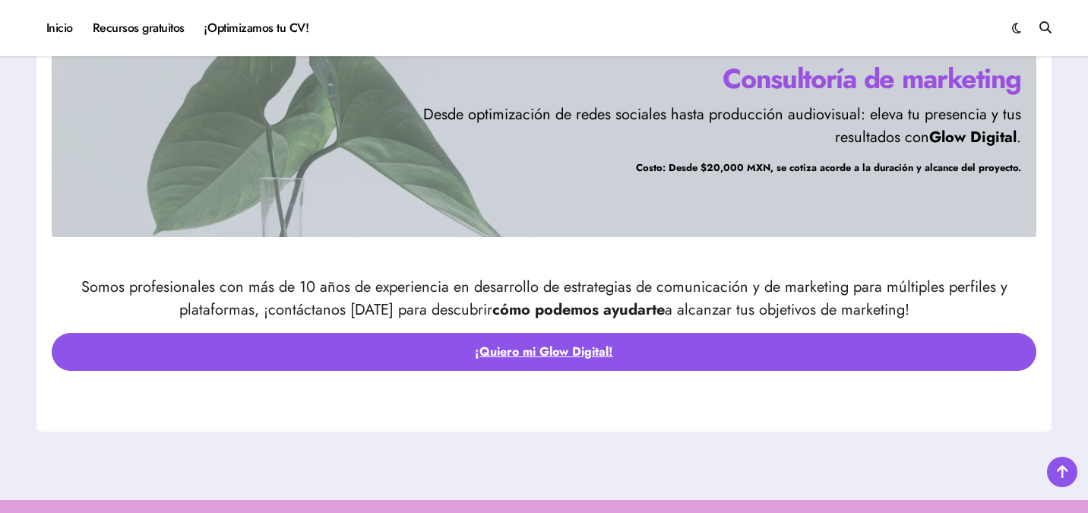
click at [687, 236] on span at bounding box center [544, 123] width 984 height 228
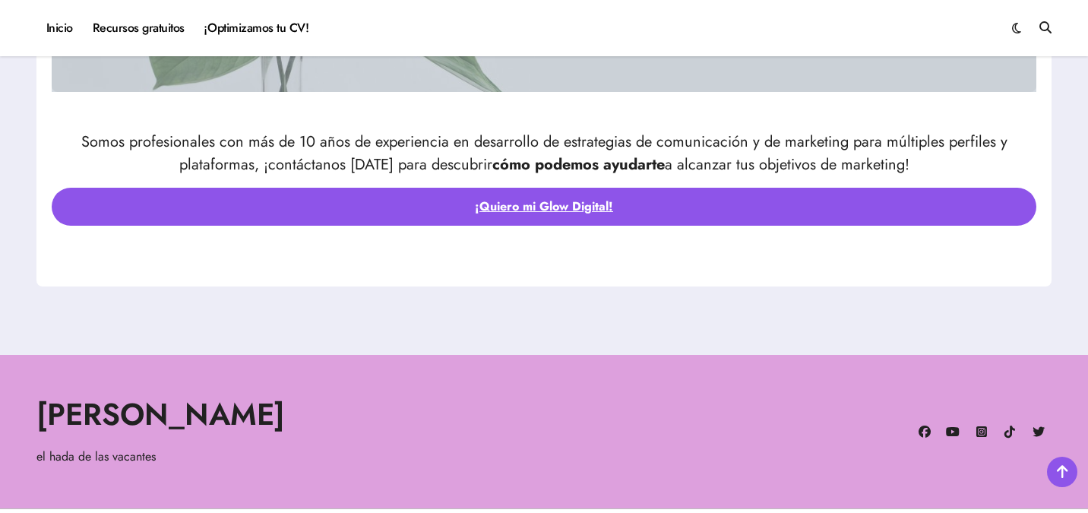
scroll to position [5166, 0]
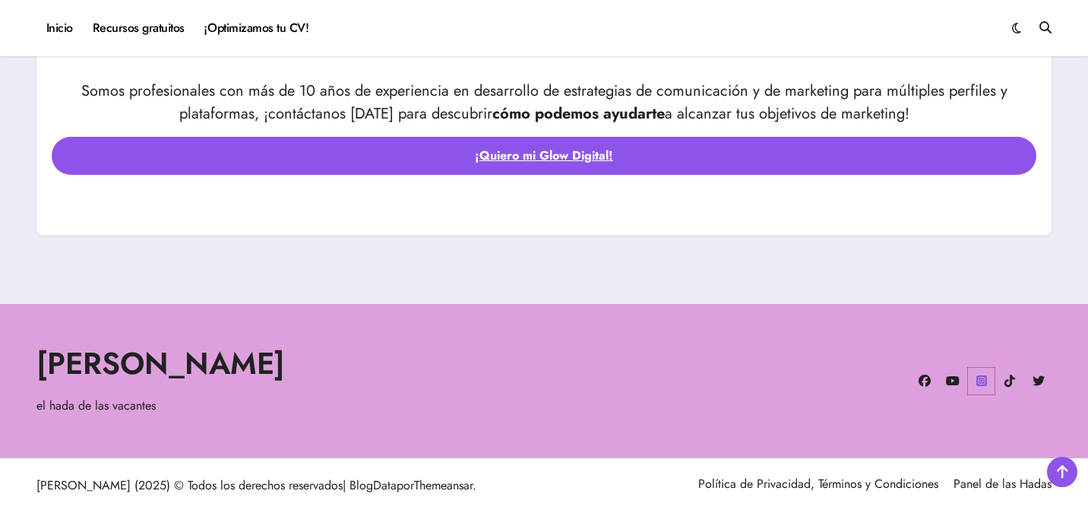
click at [981, 383] on icon at bounding box center [981, 381] width 27 height 27
